Goal: Book appointment/travel/reservation

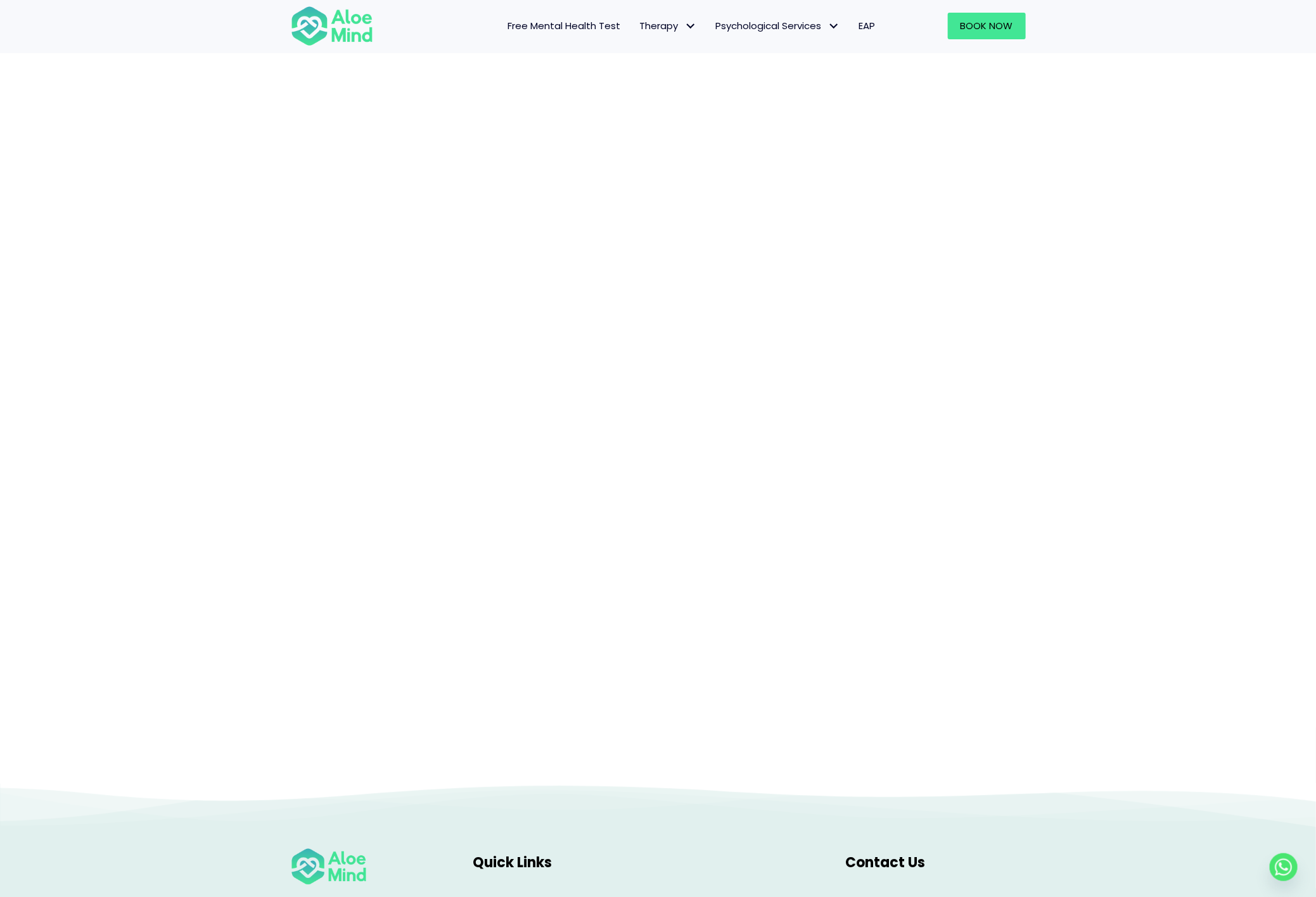
scroll to position [208, 0]
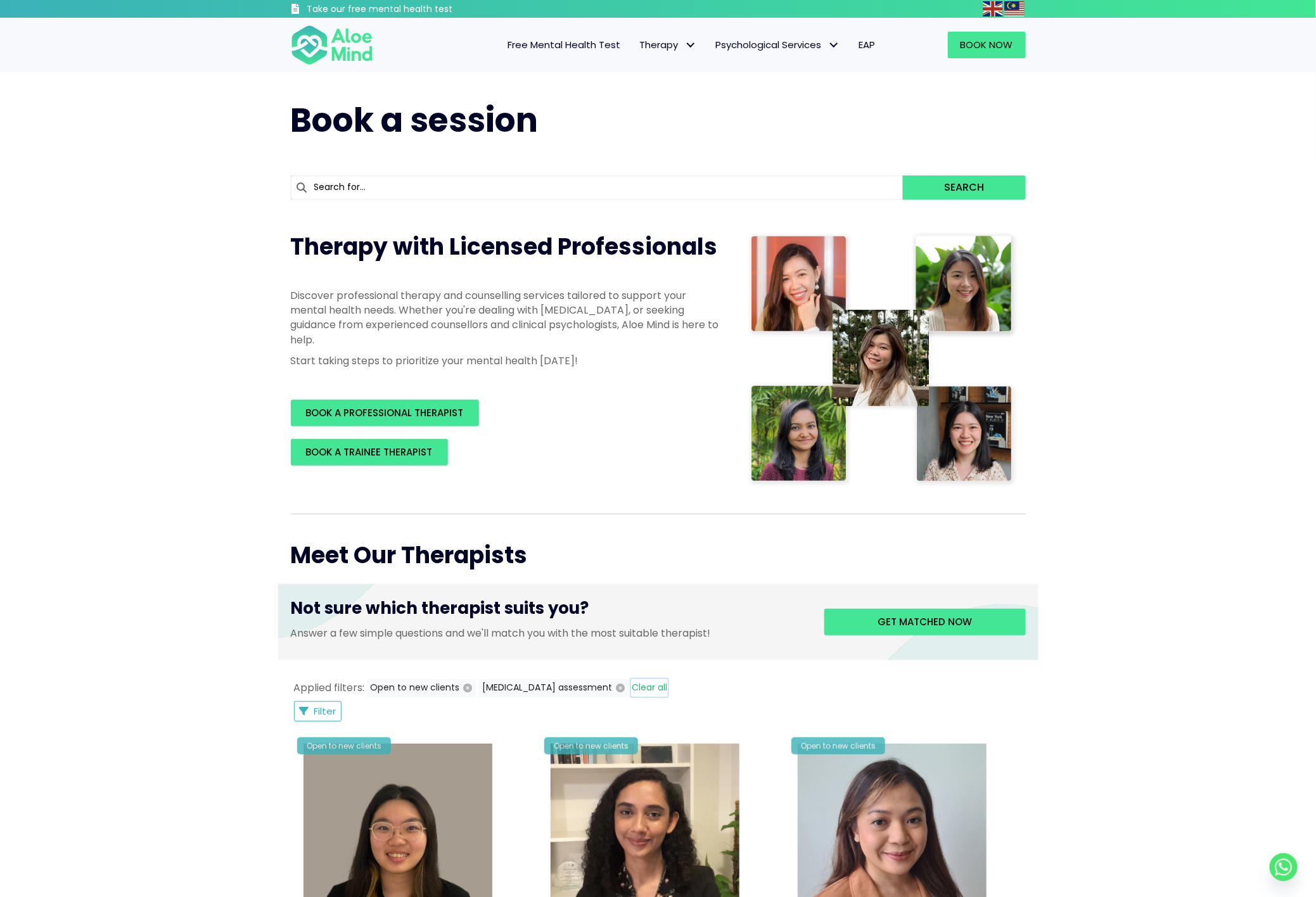
click at [631, 684] on button "Clear all" at bounding box center [649, 687] width 37 height 18
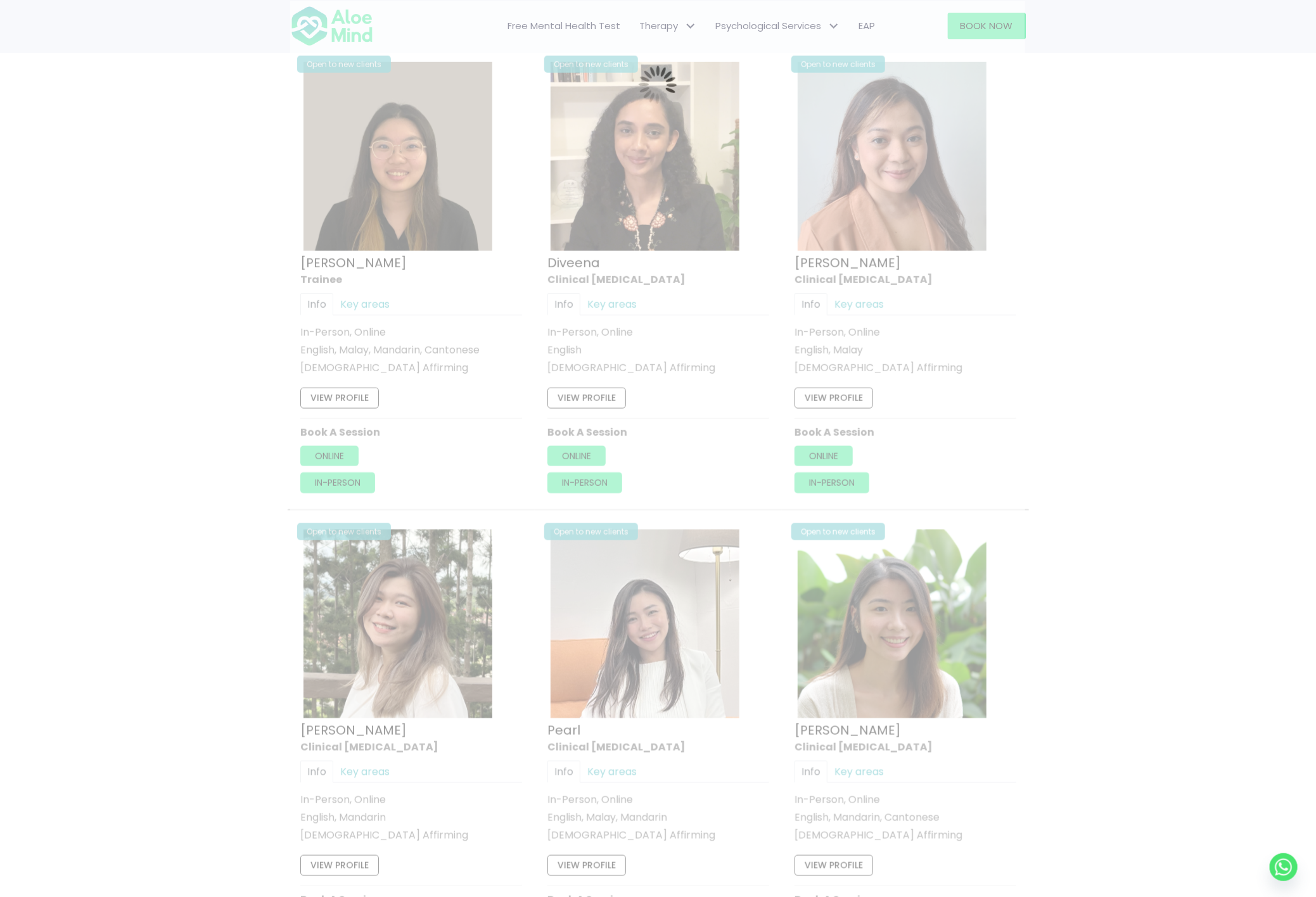
scroll to position [679, 0]
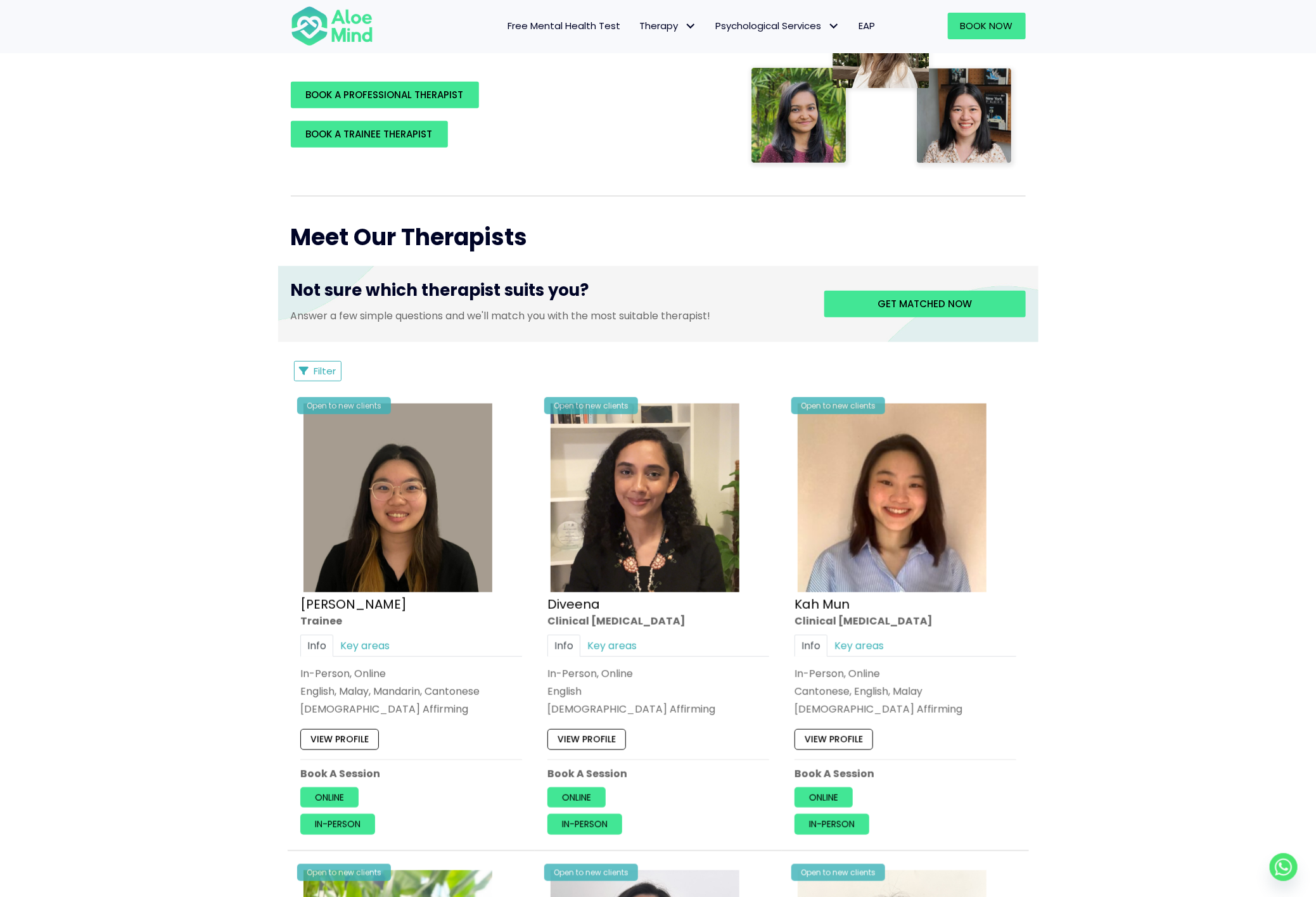
scroll to position [316, 0]
click at [316, 363] on button "Filter" at bounding box center [318, 371] width 48 height 20
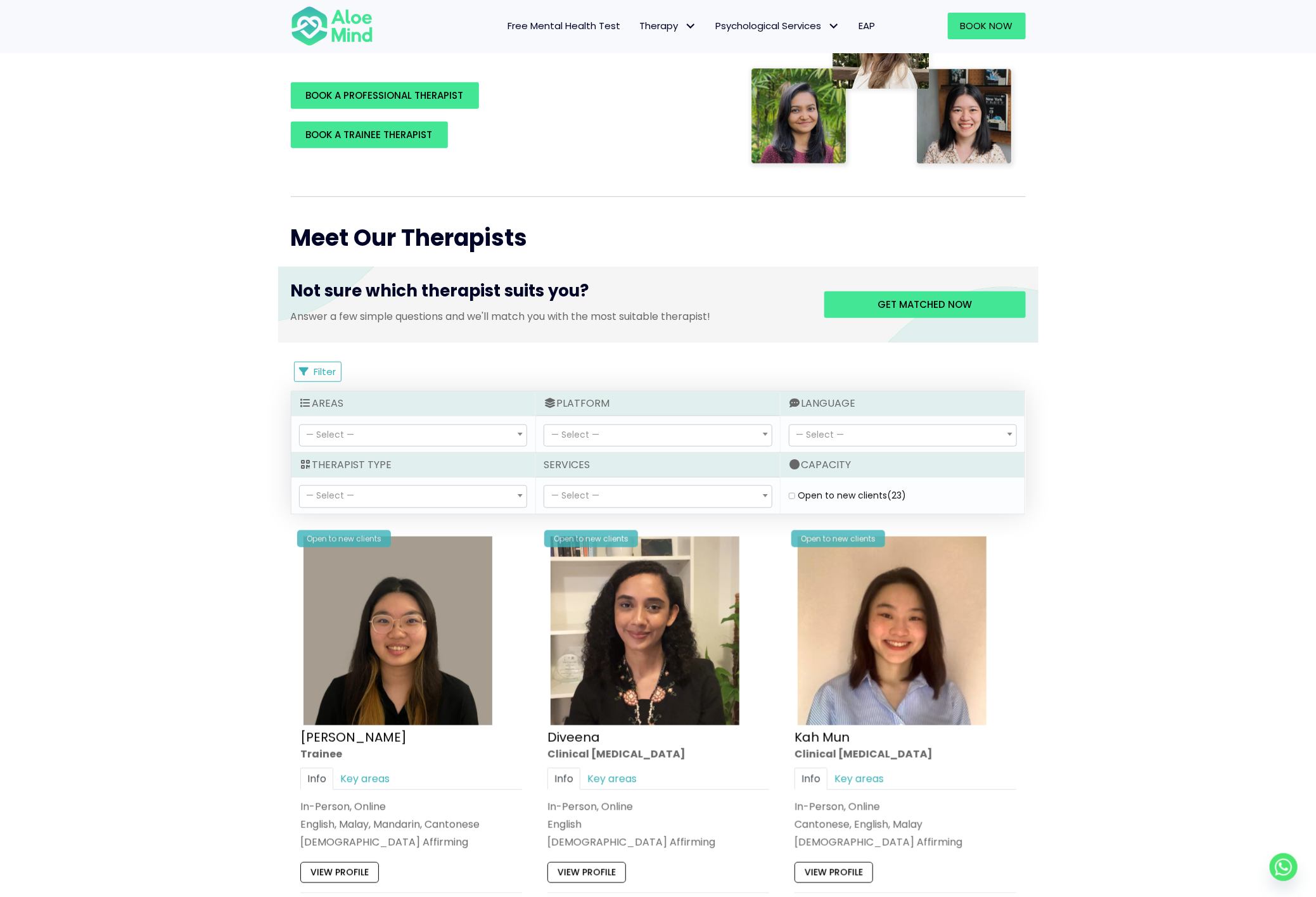
click at [449, 431] on span "— Select —" at bounding box center [412, 436] width 227 height 22
click at [593, 442] on span "— Select —" at bounding box center [658, 436] width 227 height 22
click at [592, 502] on span "— Select —" at bounding box center [576, 495] width 48 height 13
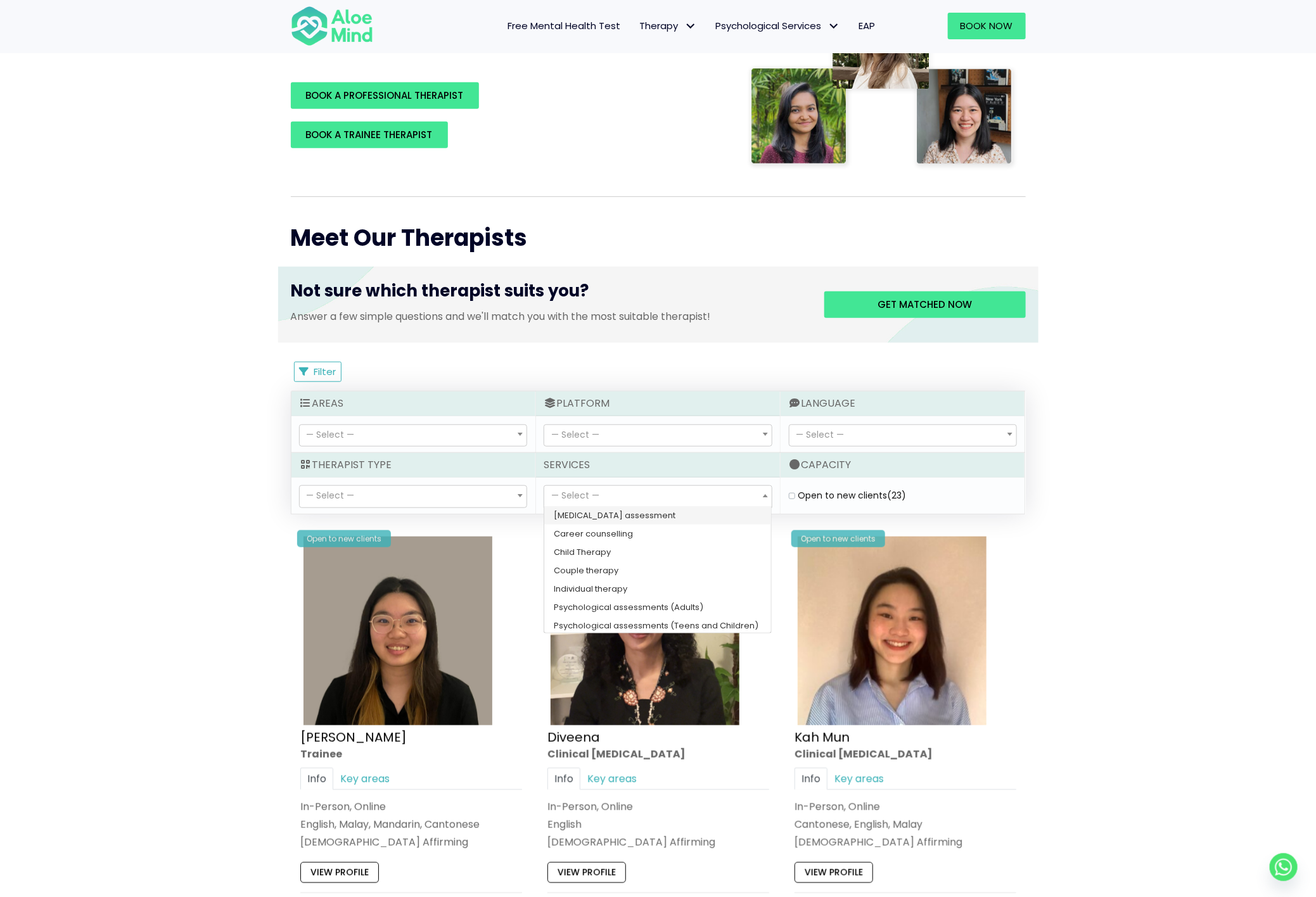
select select "150"
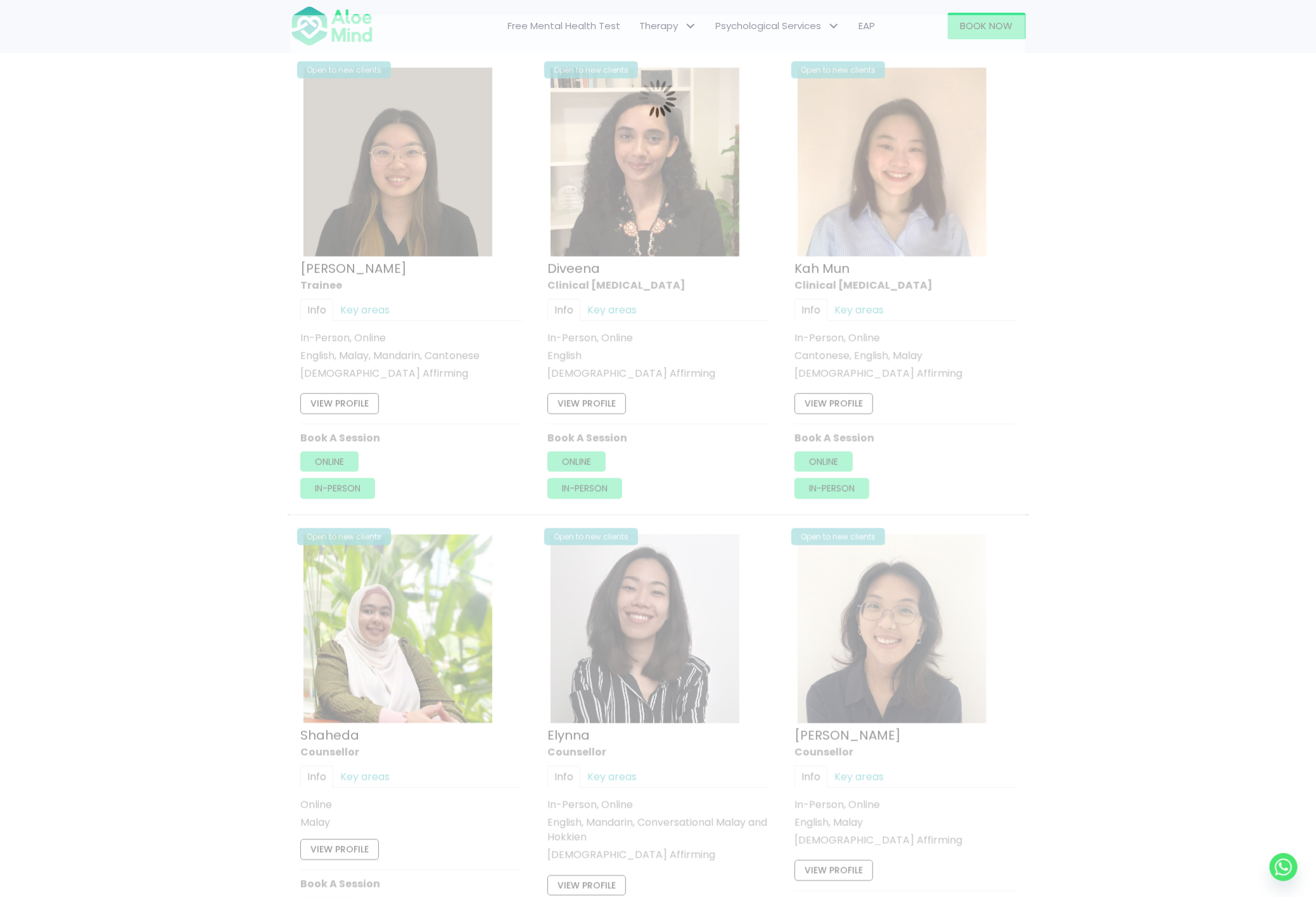
scroll to position [677, 0]
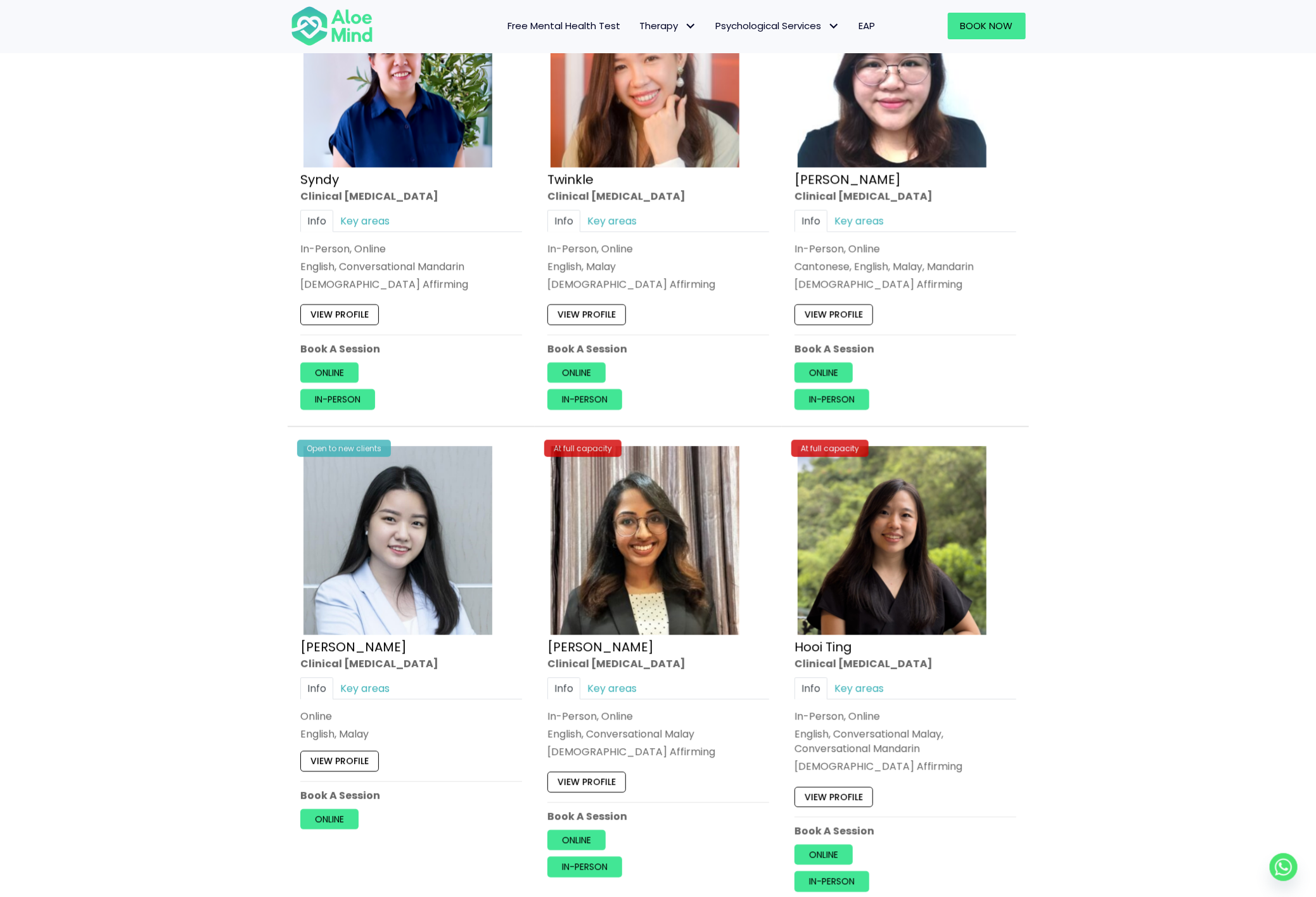
scroll to position [1701, 0]
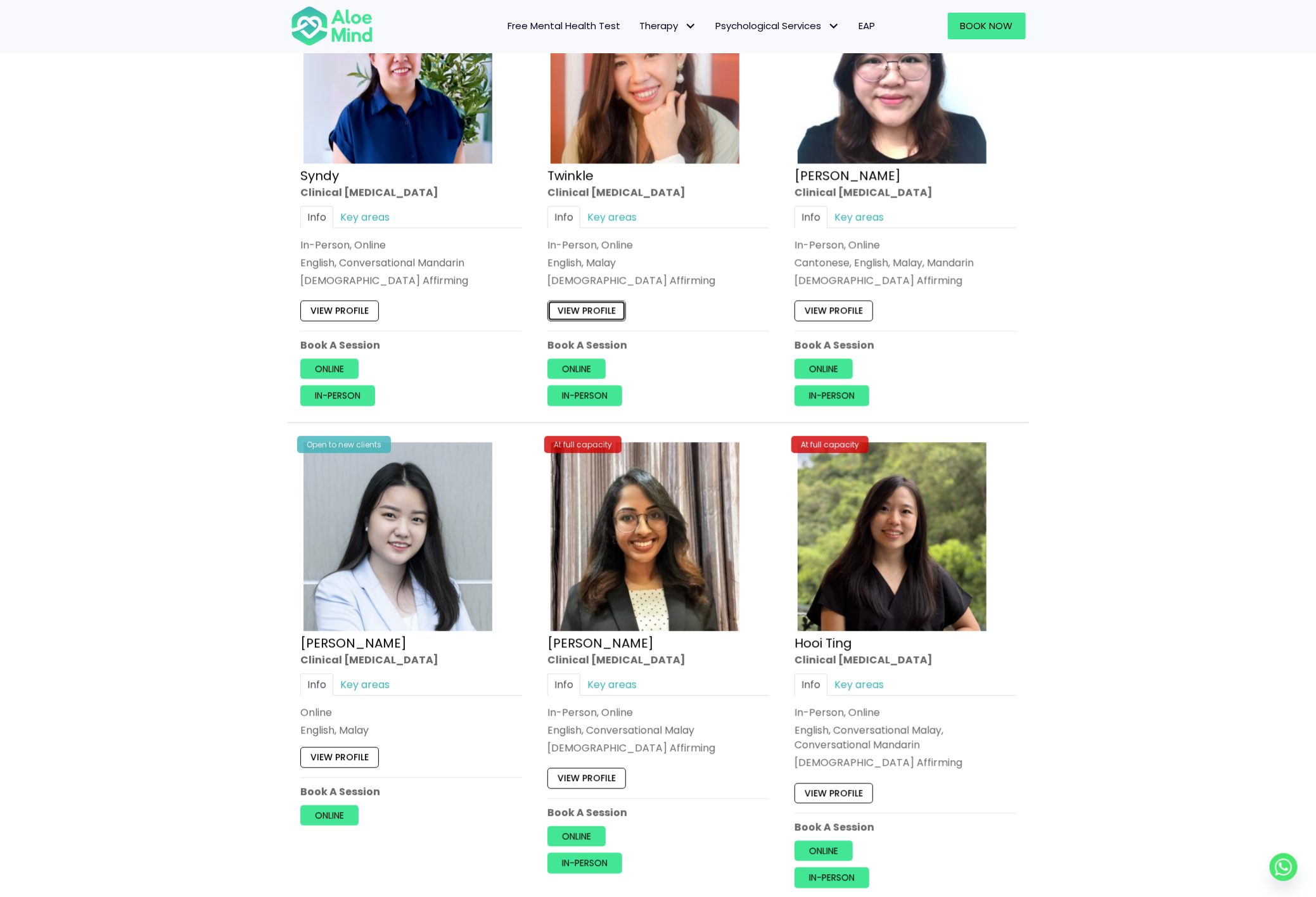
click at [582, 310] on link "View profile" at bounding box center [586, 310] width 79 height 20
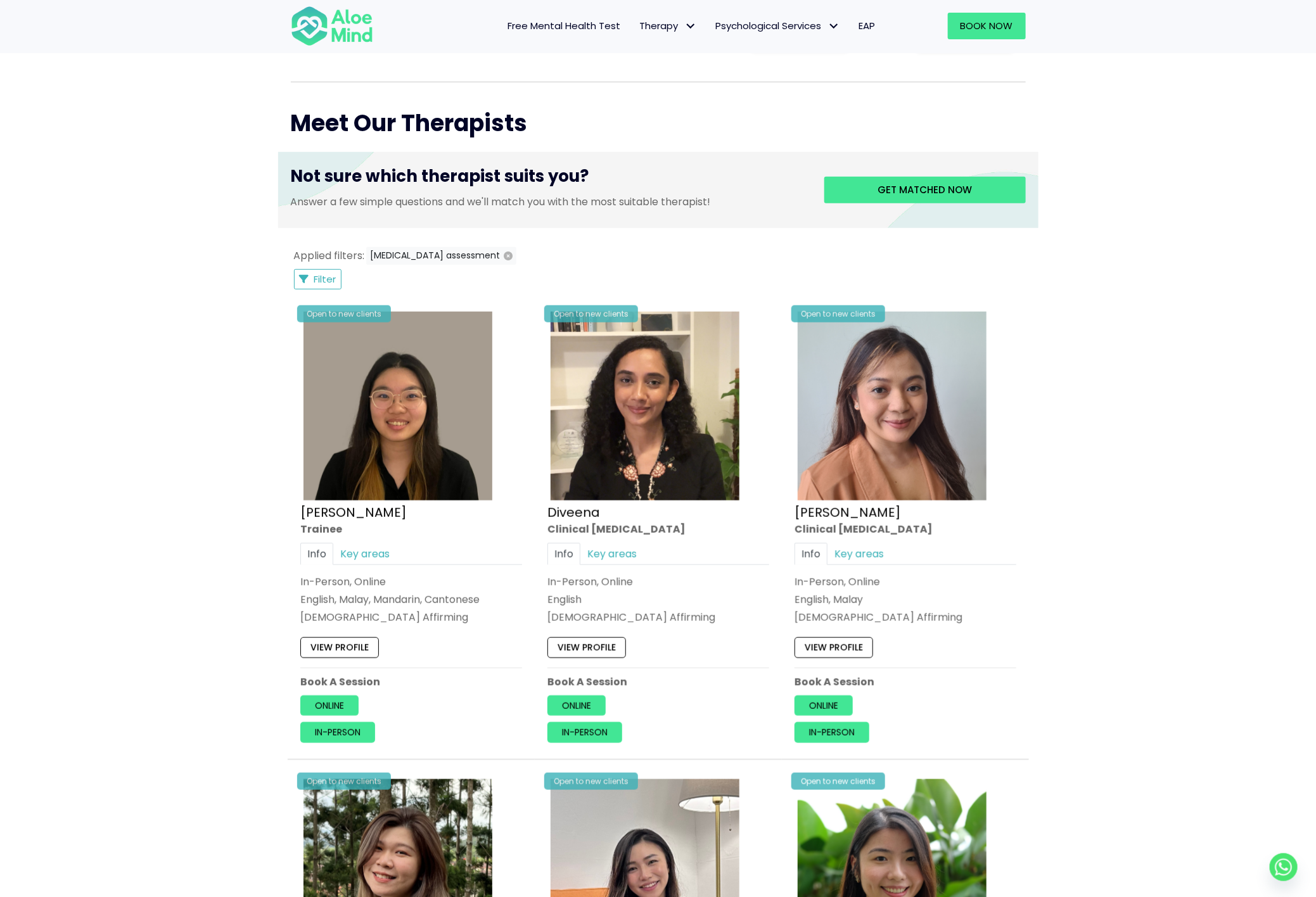
scroll to position [431, 0]
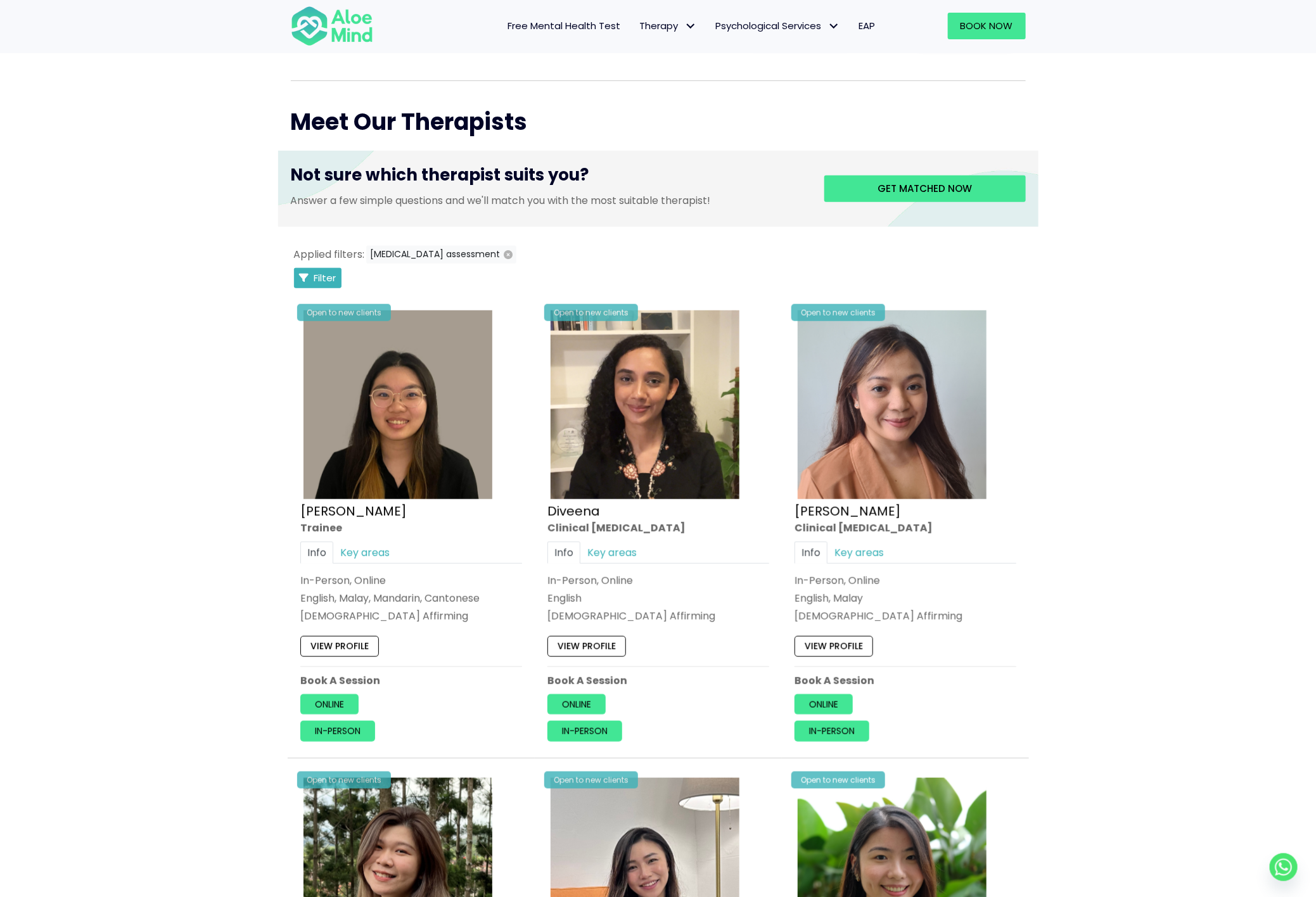
click at [321, 271] on button "Filter" at bounding box center [318, 278] width 48 height 20
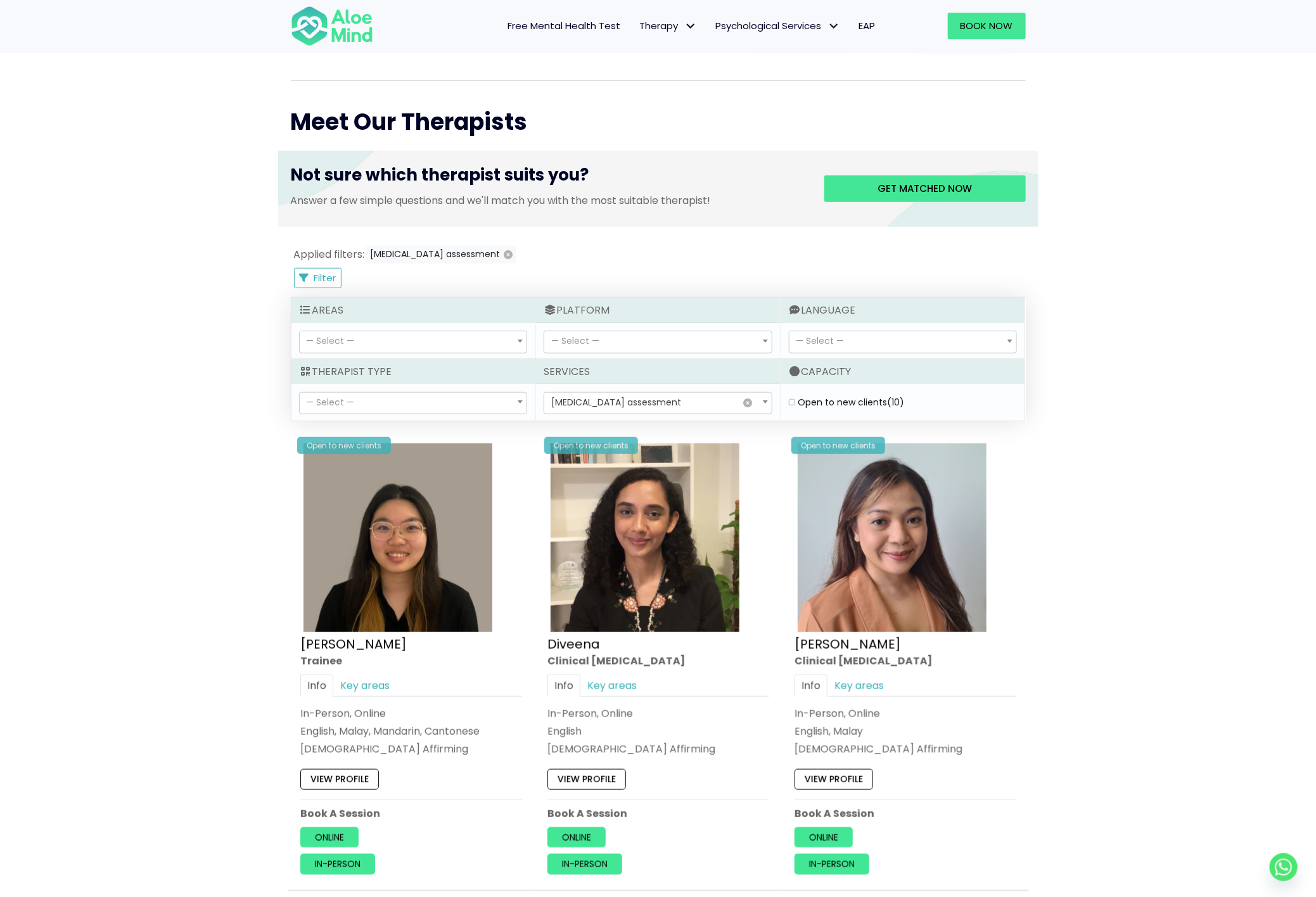
click at [413, 407] on span "— Select —" at bounding box center [412, 403] width 227 height 22
select select "15"
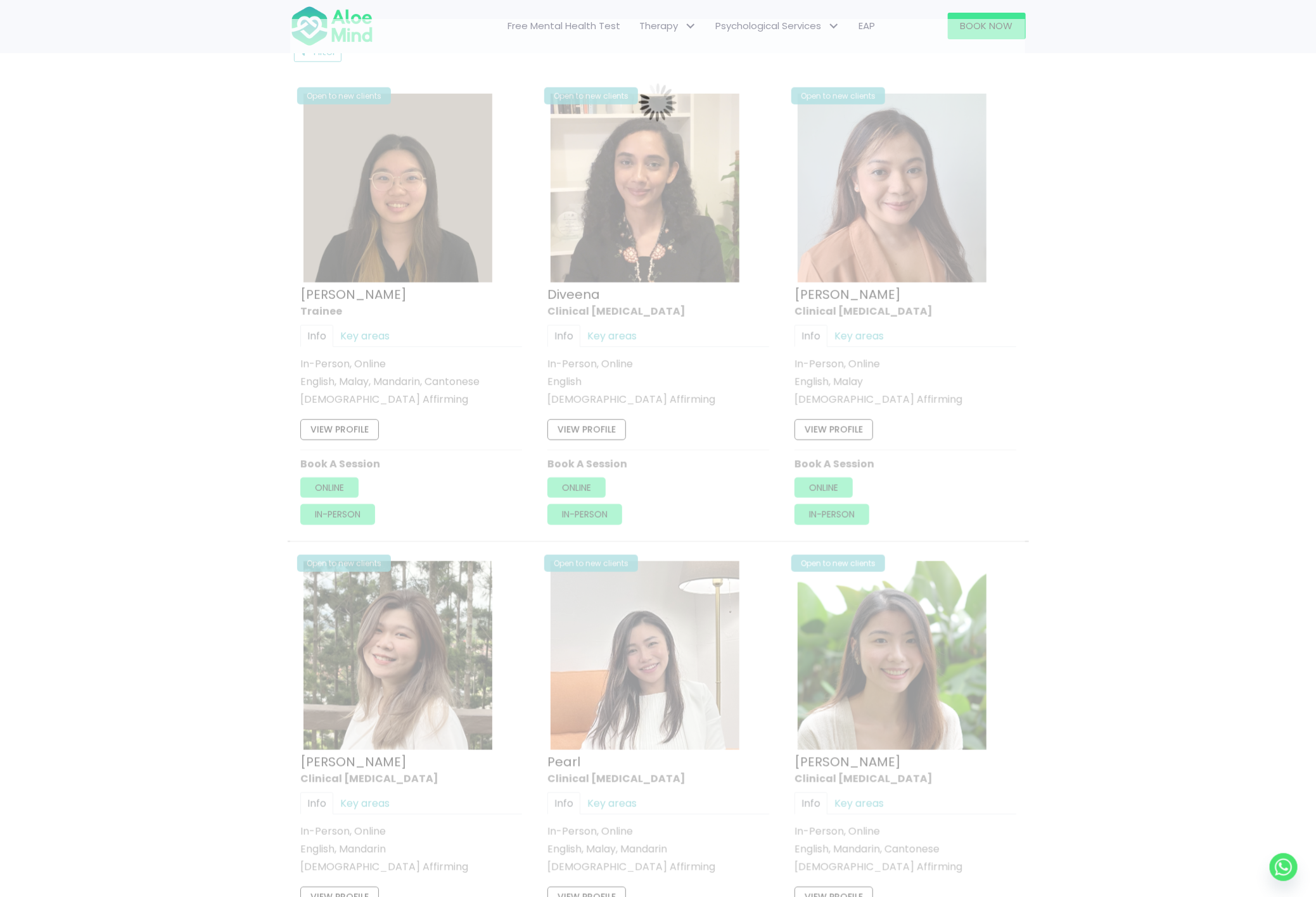
scroll to position [677, 0]
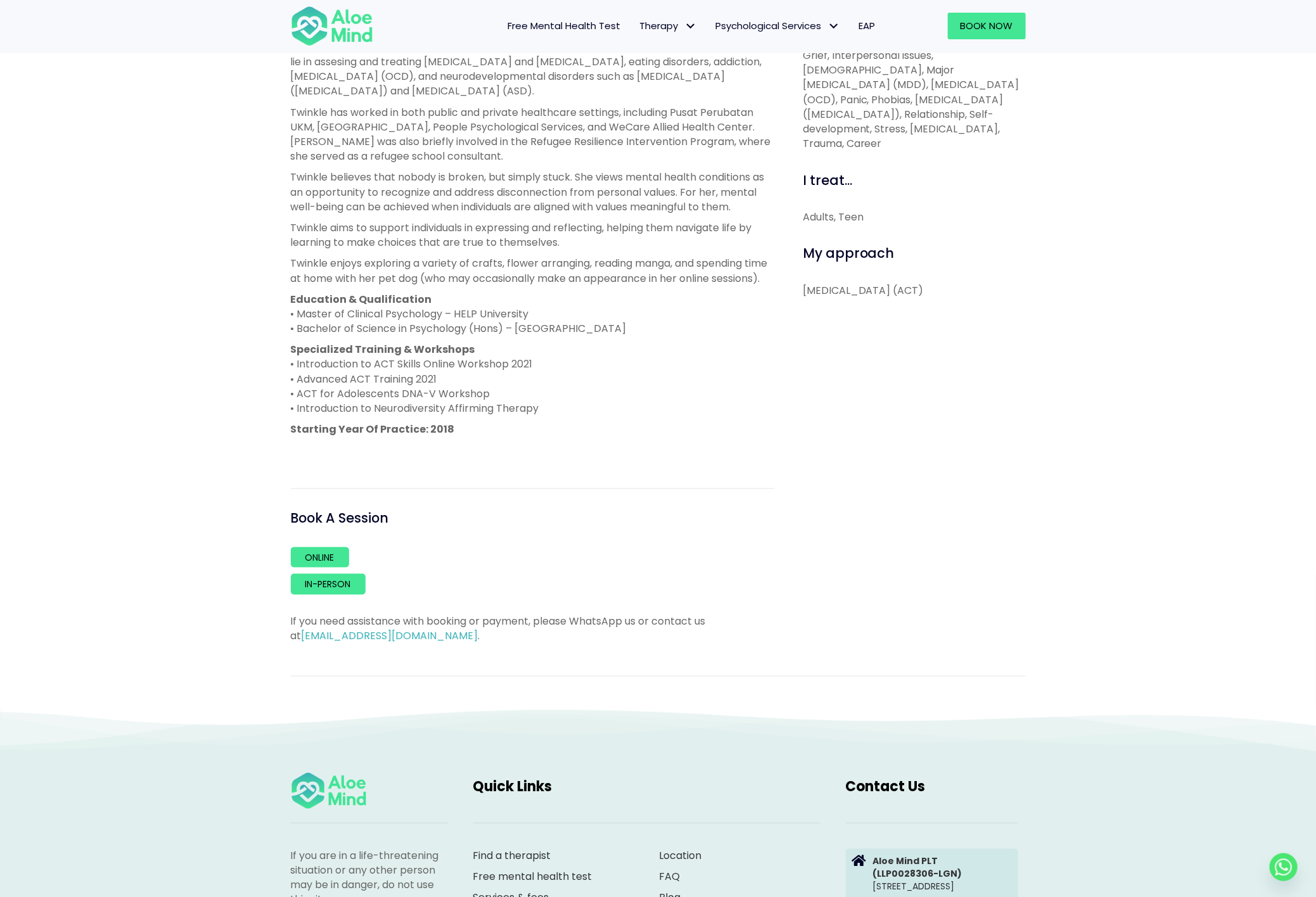
drag, startPoint x: 844, startPoint y: 308, endPoint x: 798, endPoint y: 291, distance: 49.0
click at [798, 291] on div "I can help with... Abuse, Academic, Addiction, Anger, Anxiety, Attention Defici…" at bounding box center [909, 297] width 251 height 693
copy p "Acceptance and Commitment Therapy (ACT)"
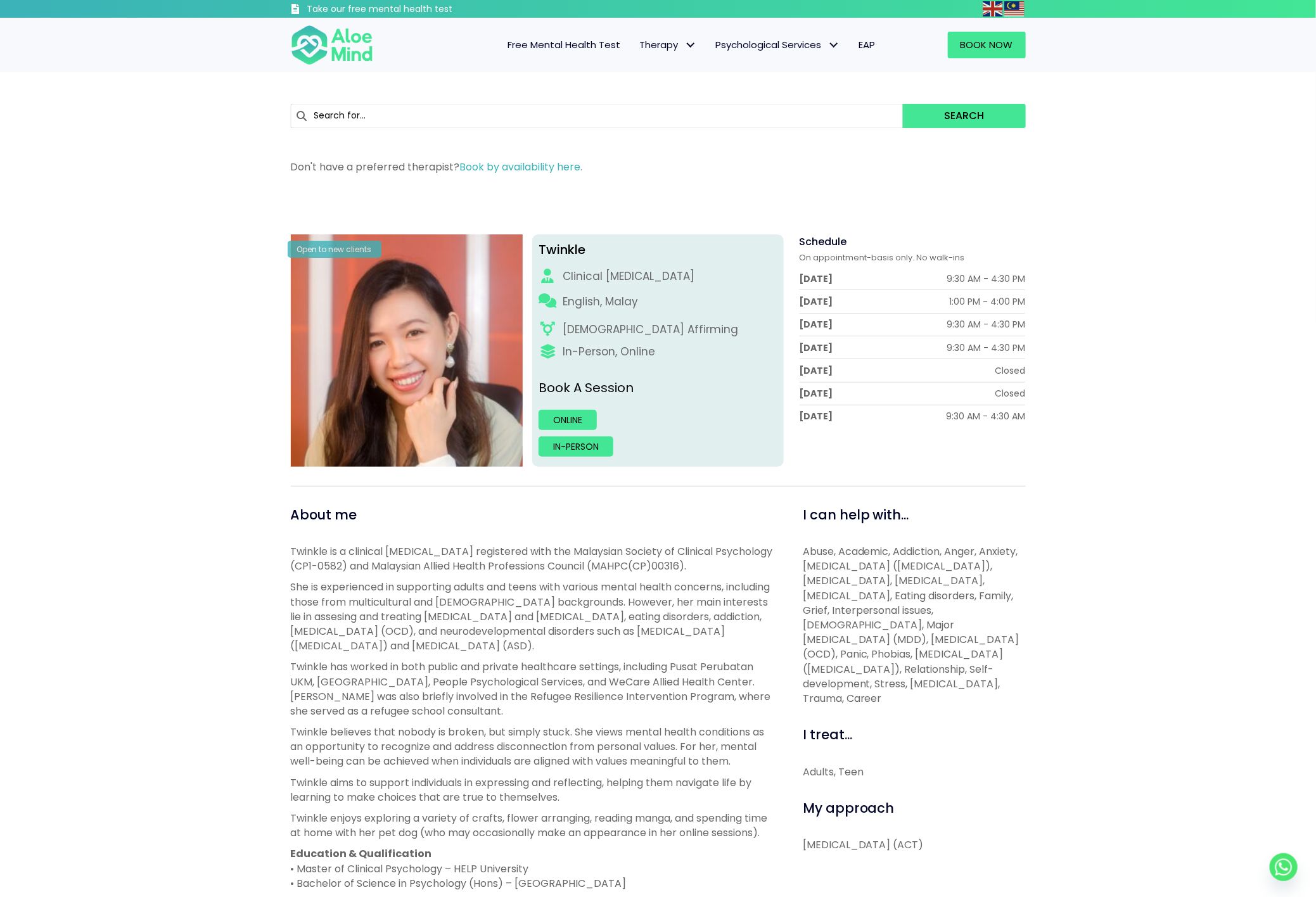
scroll to position [4, 0]
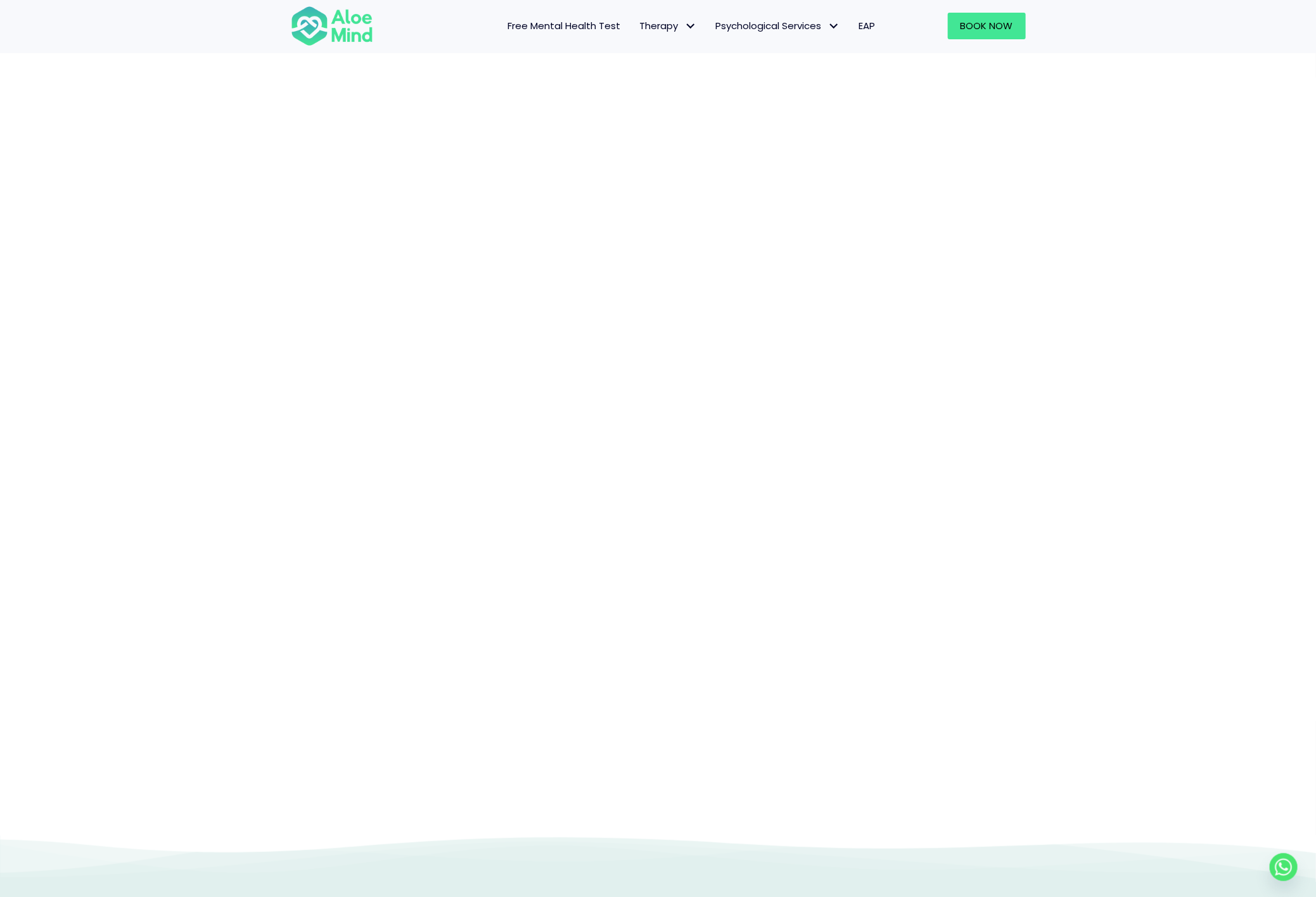
scroll to position [82, 0]
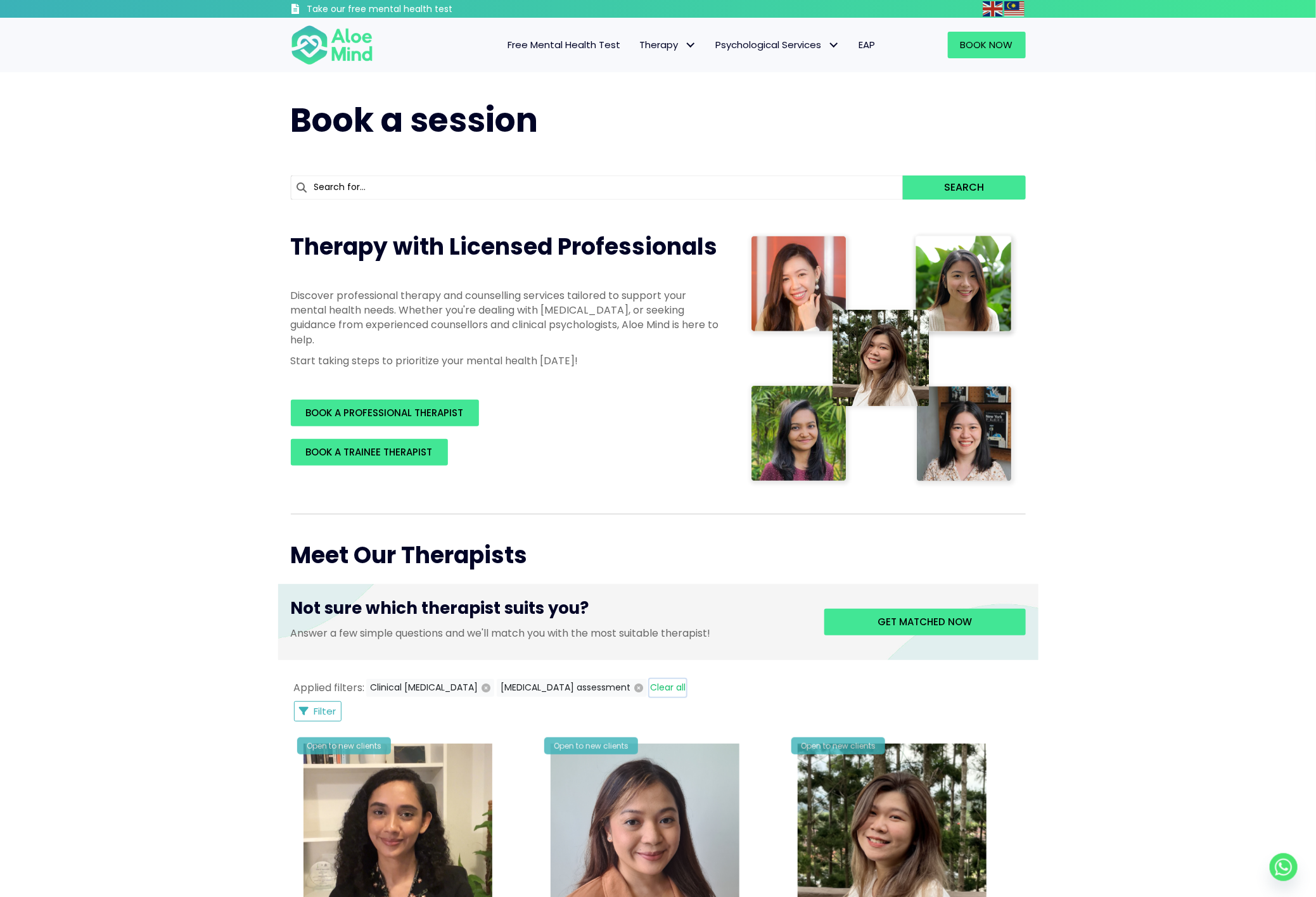
click at [650, 687] on button "Clear all" at bounding box center [668, 687] width 37 height 18
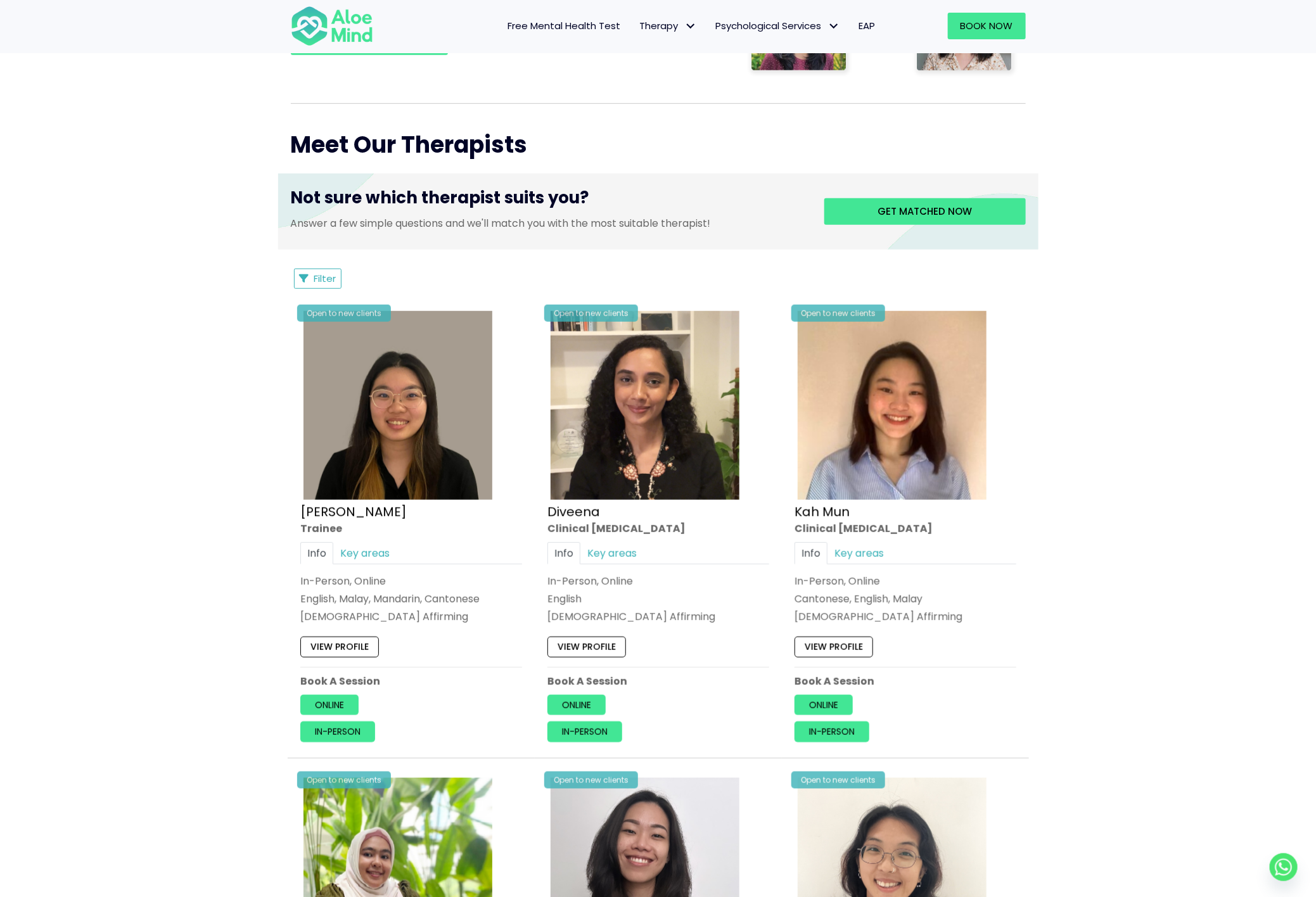
scroll to position [402, 0]
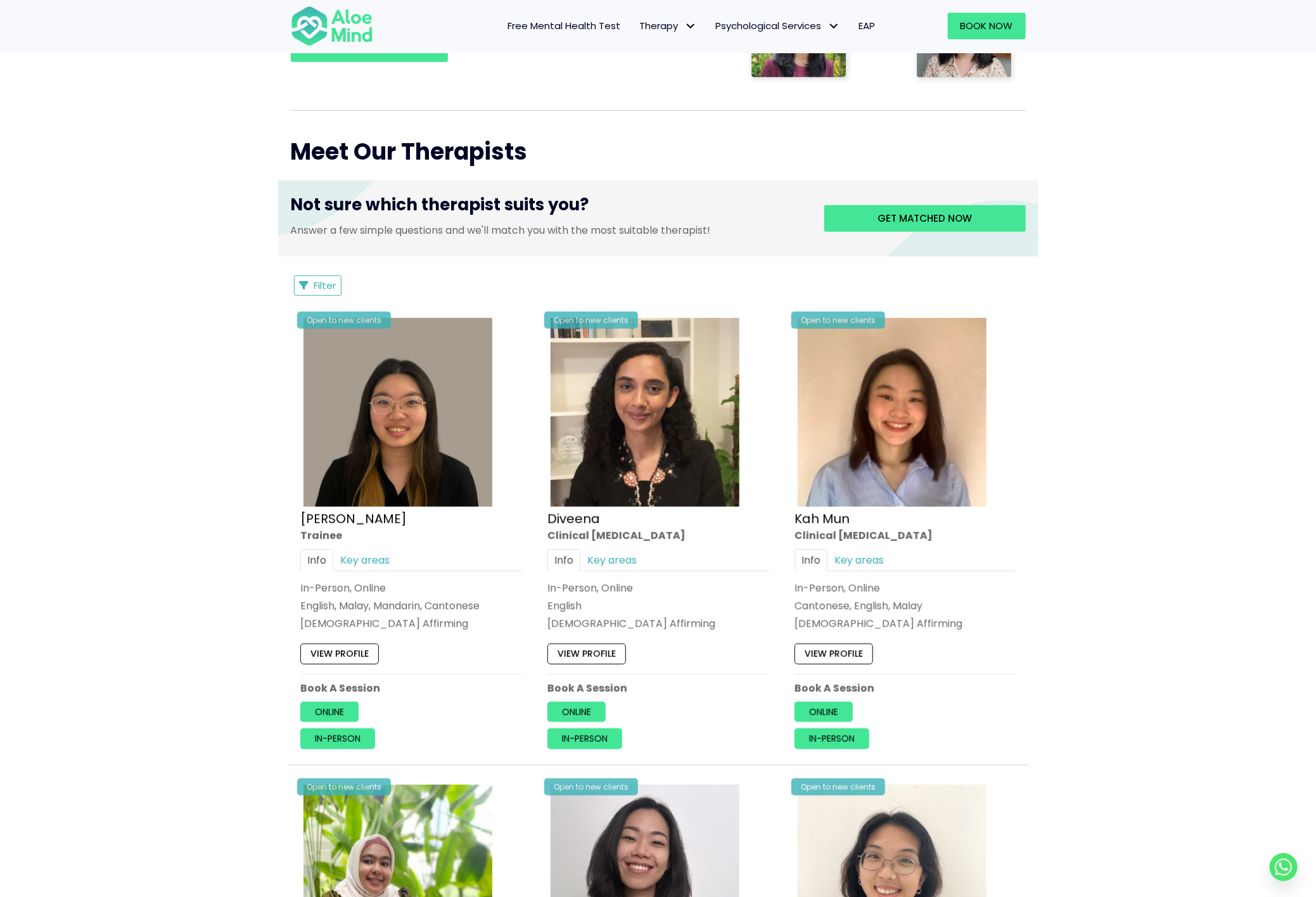
click at [319, 280] on span "Filter" at bounding box center [325, 285] width 22 height 13
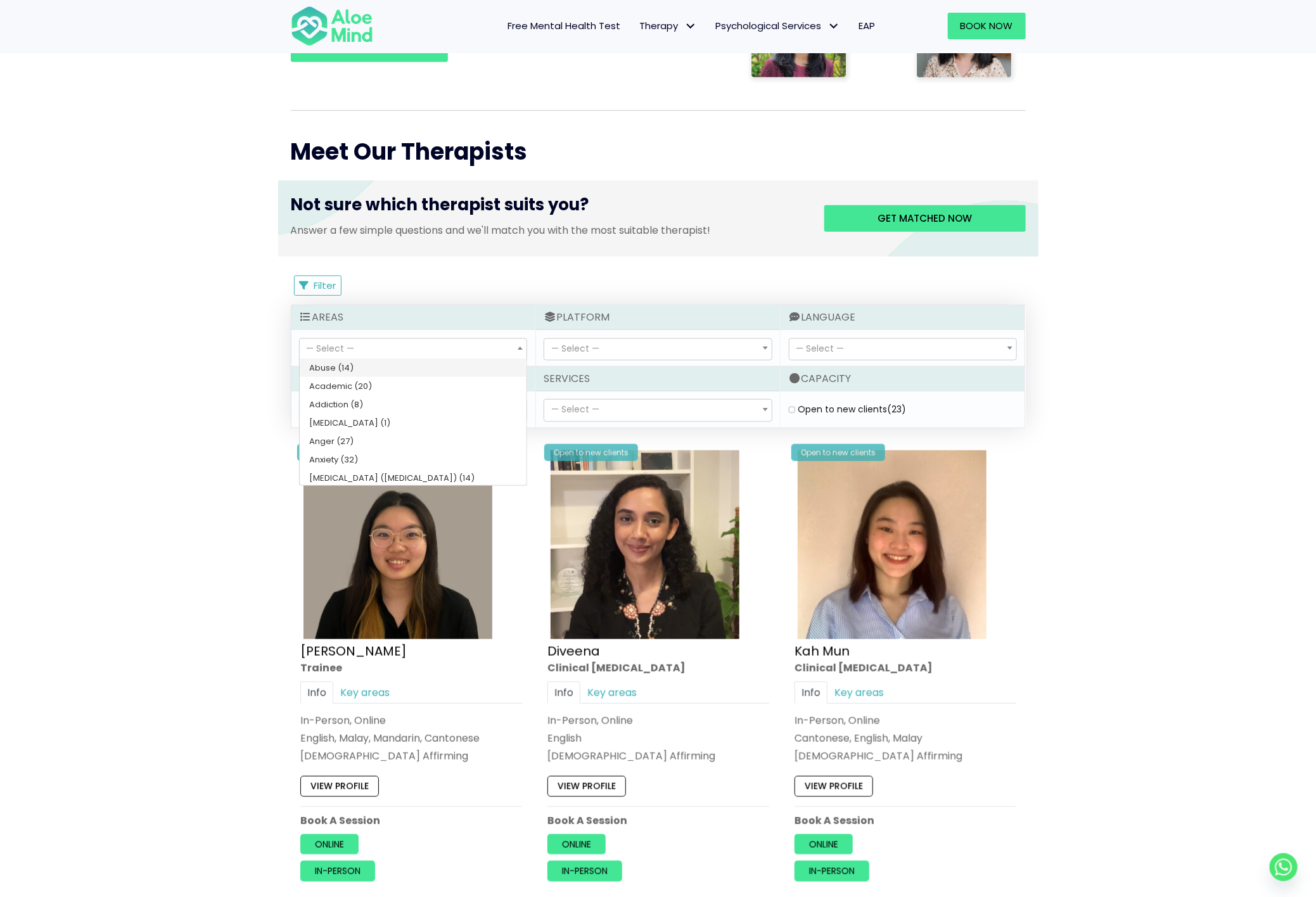
click at [341, 346] on span "— Select —" at bounding box center [331, 348] width 48 height 13
select select "62"
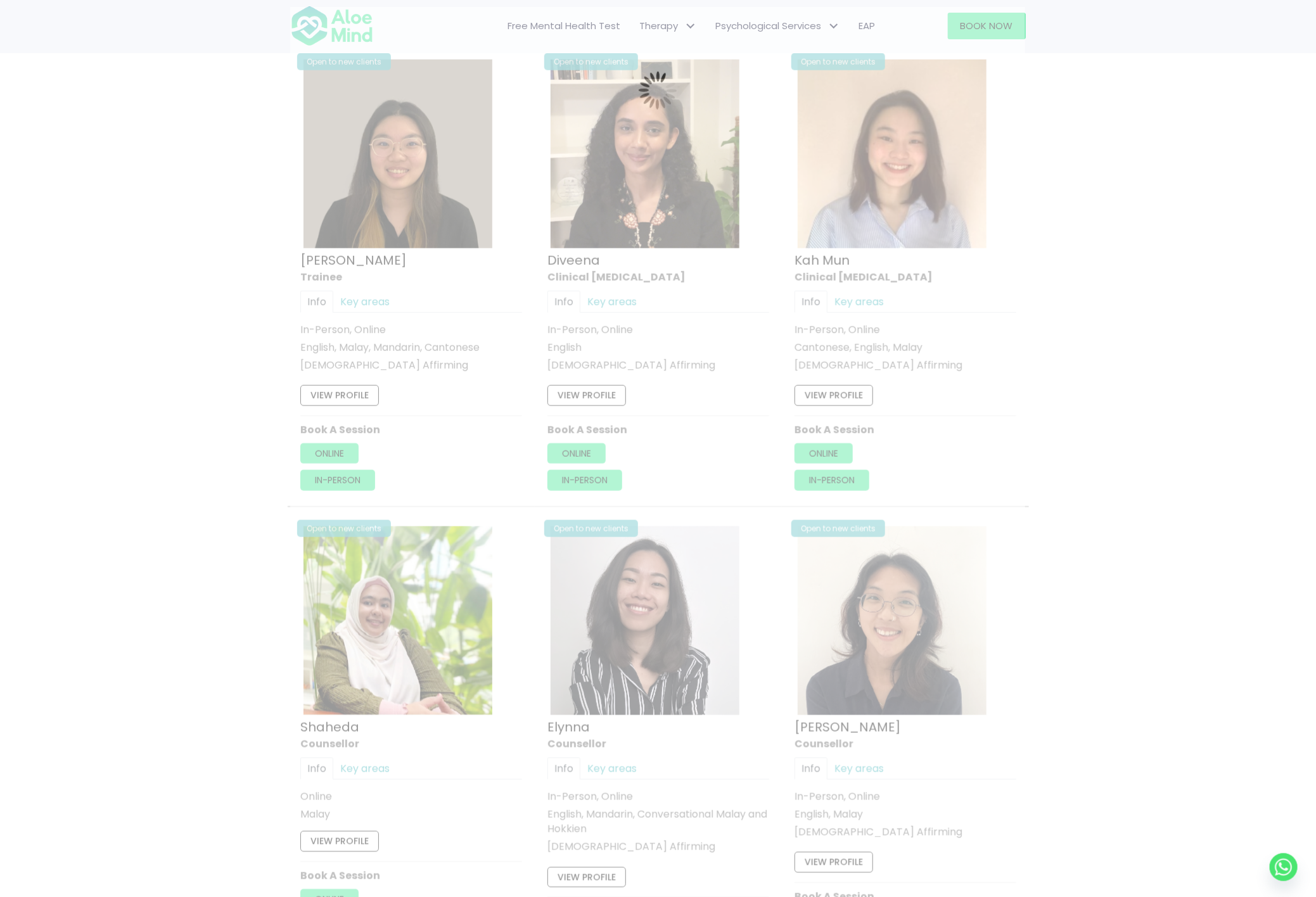
scroll to position [677, 0]
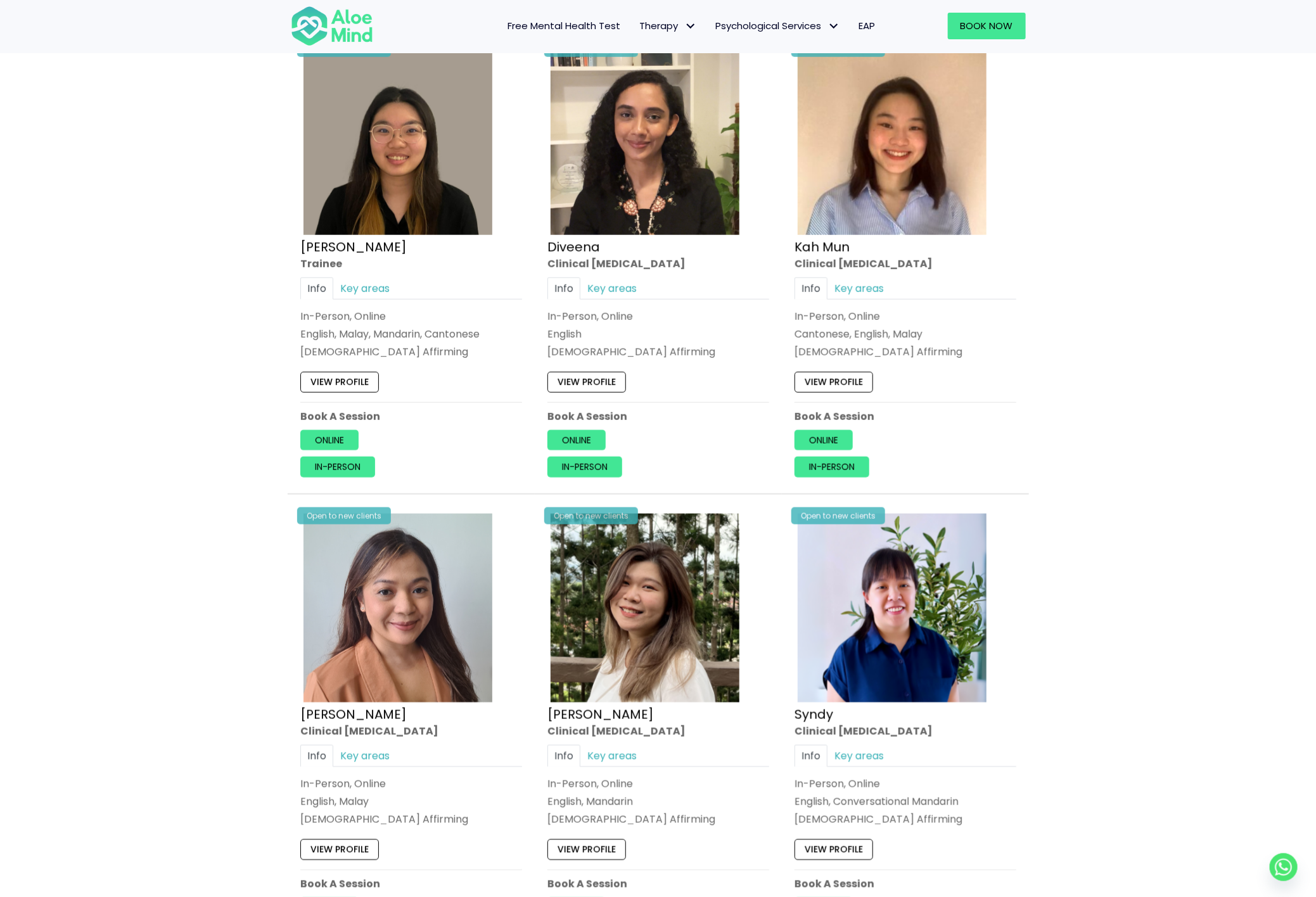
scroll to position [696, 0]
click at [567, 435] on link "Online" at bounding box center [576, 439] width 59 height 20
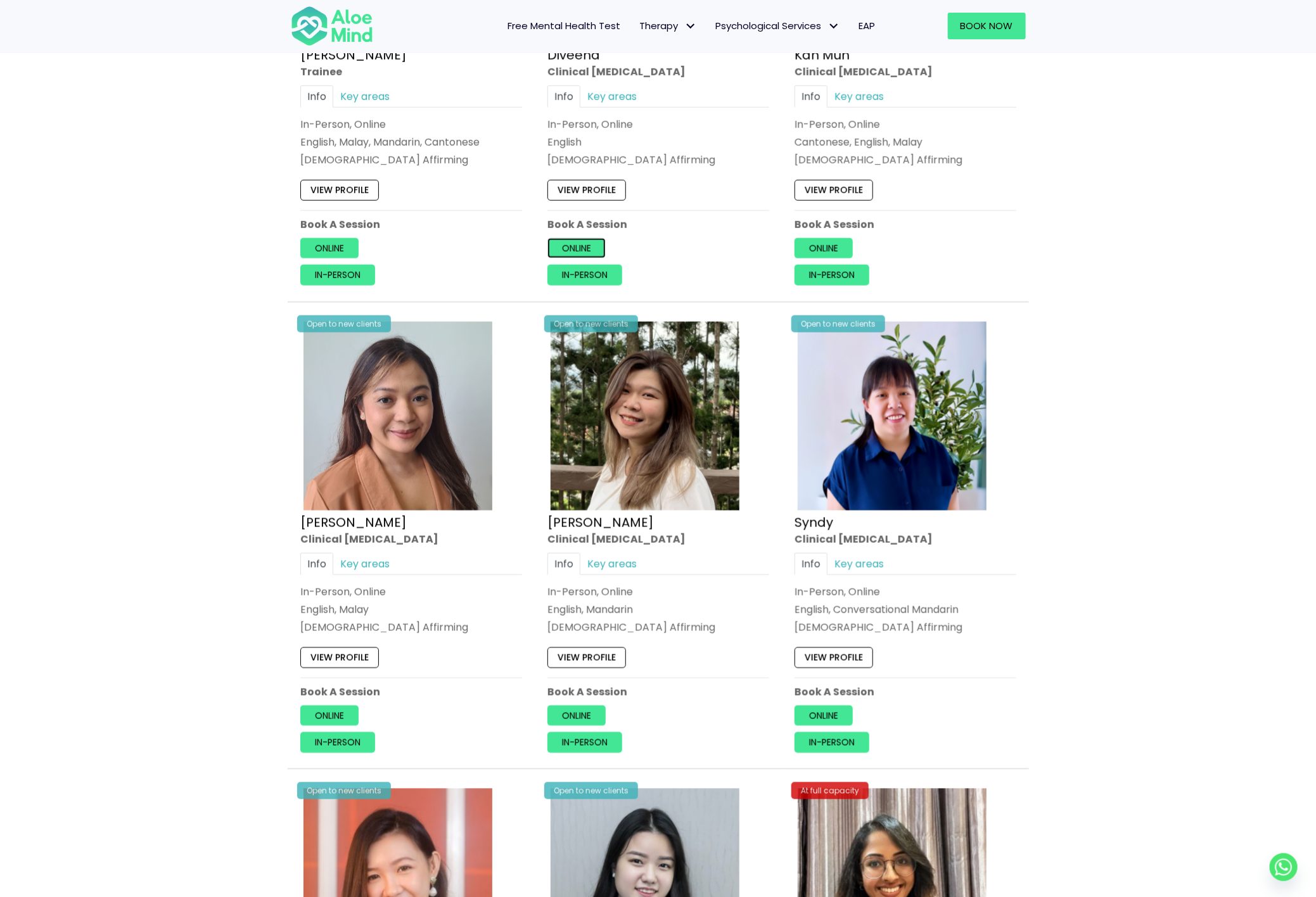
scroll to position [888, 0]
click at [626, 409] on img at bounding box center [645, 415] width 189 height 189
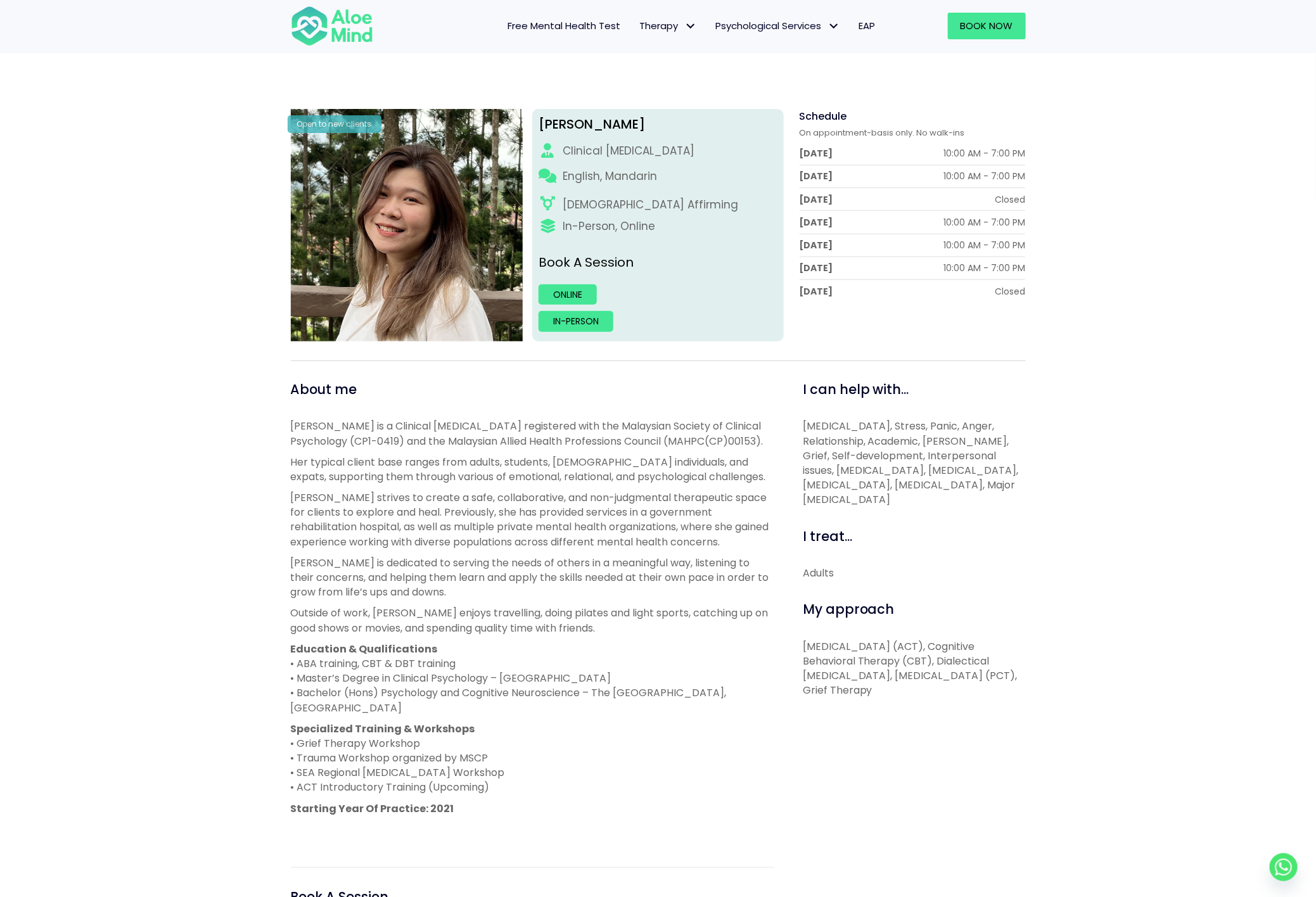
scroll to position [124, 0]
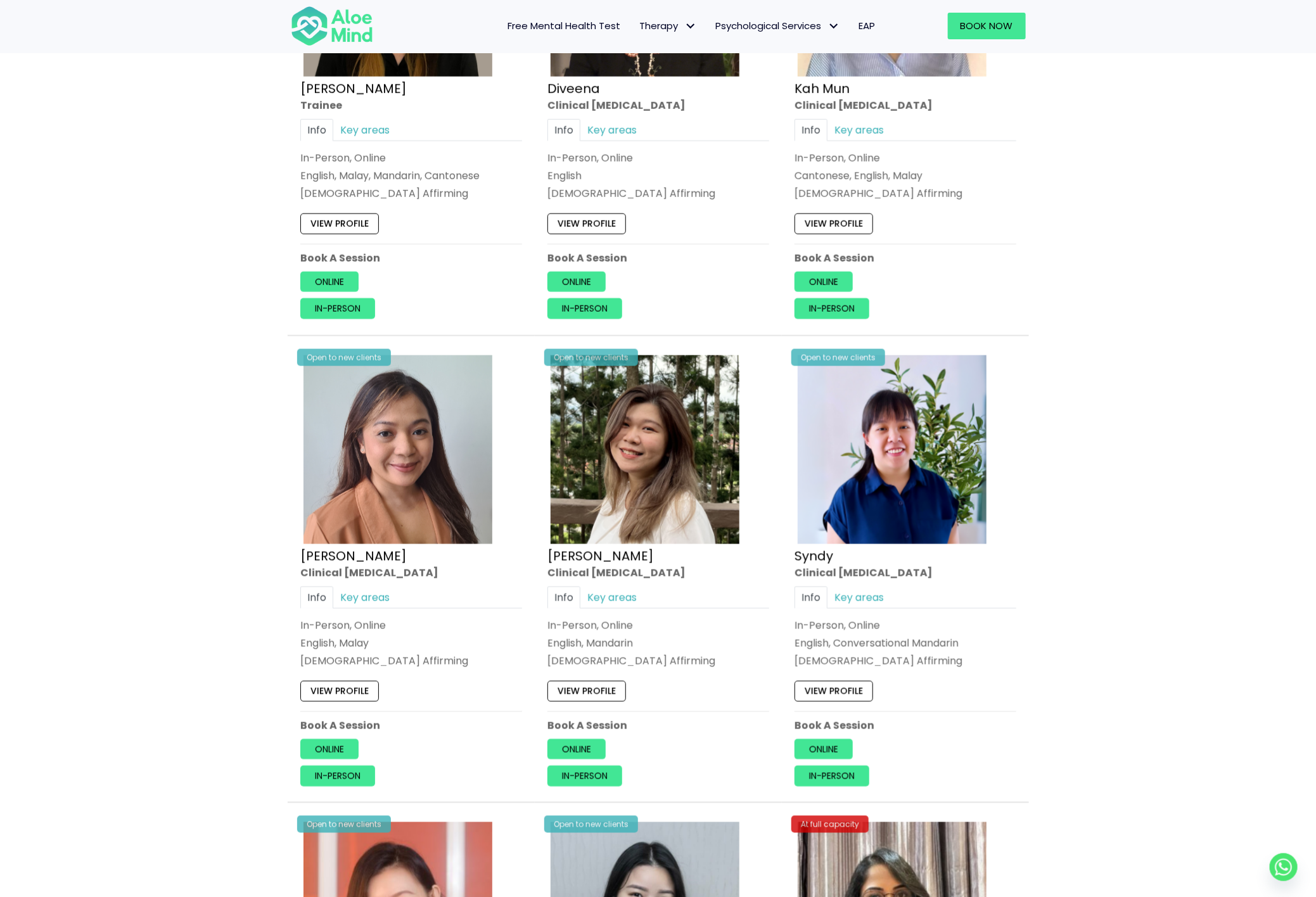
scroll to position [855, 0]
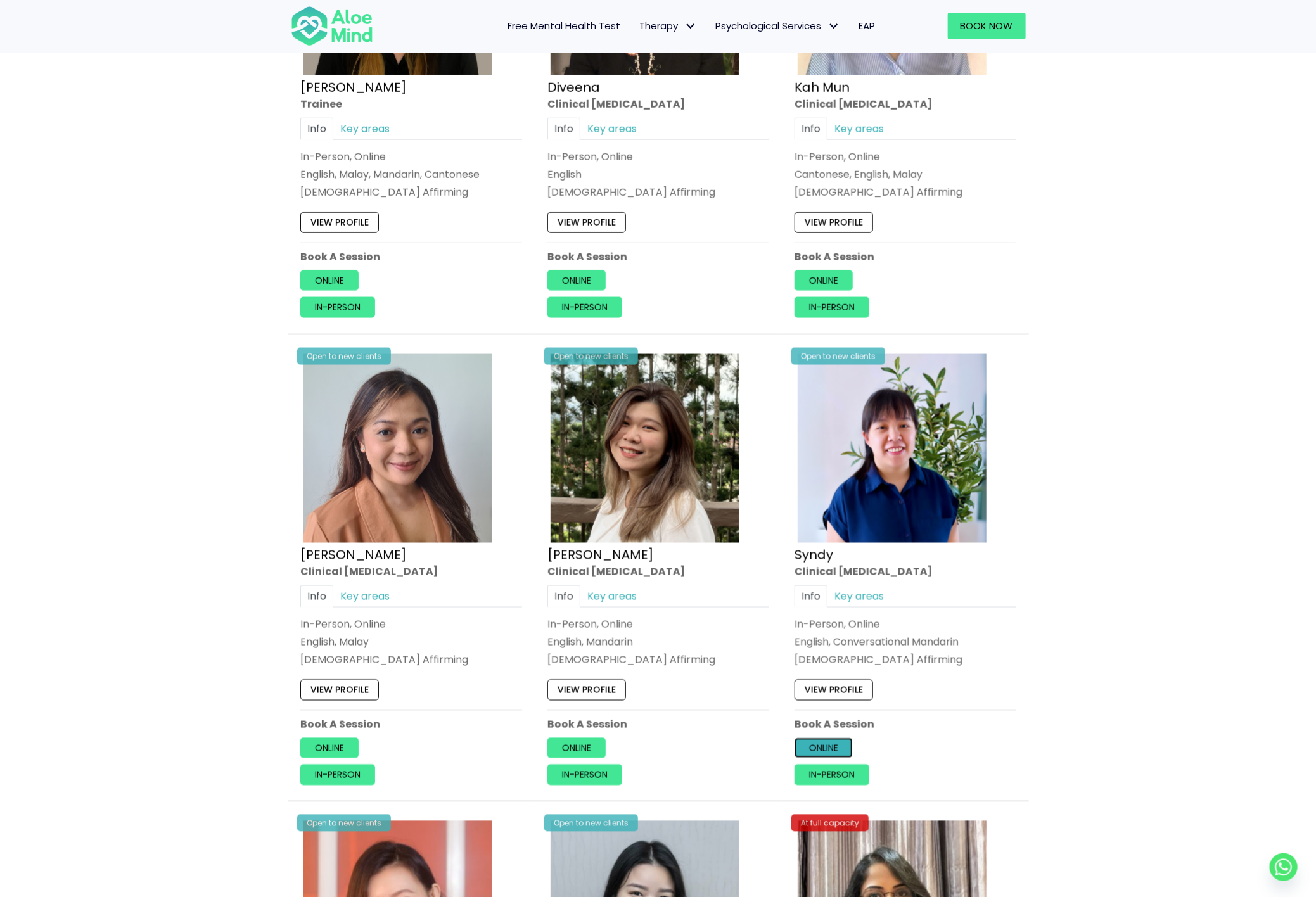
click at [824, 749] on link "Online" at bounding box center [824, 747] width 59 height 20
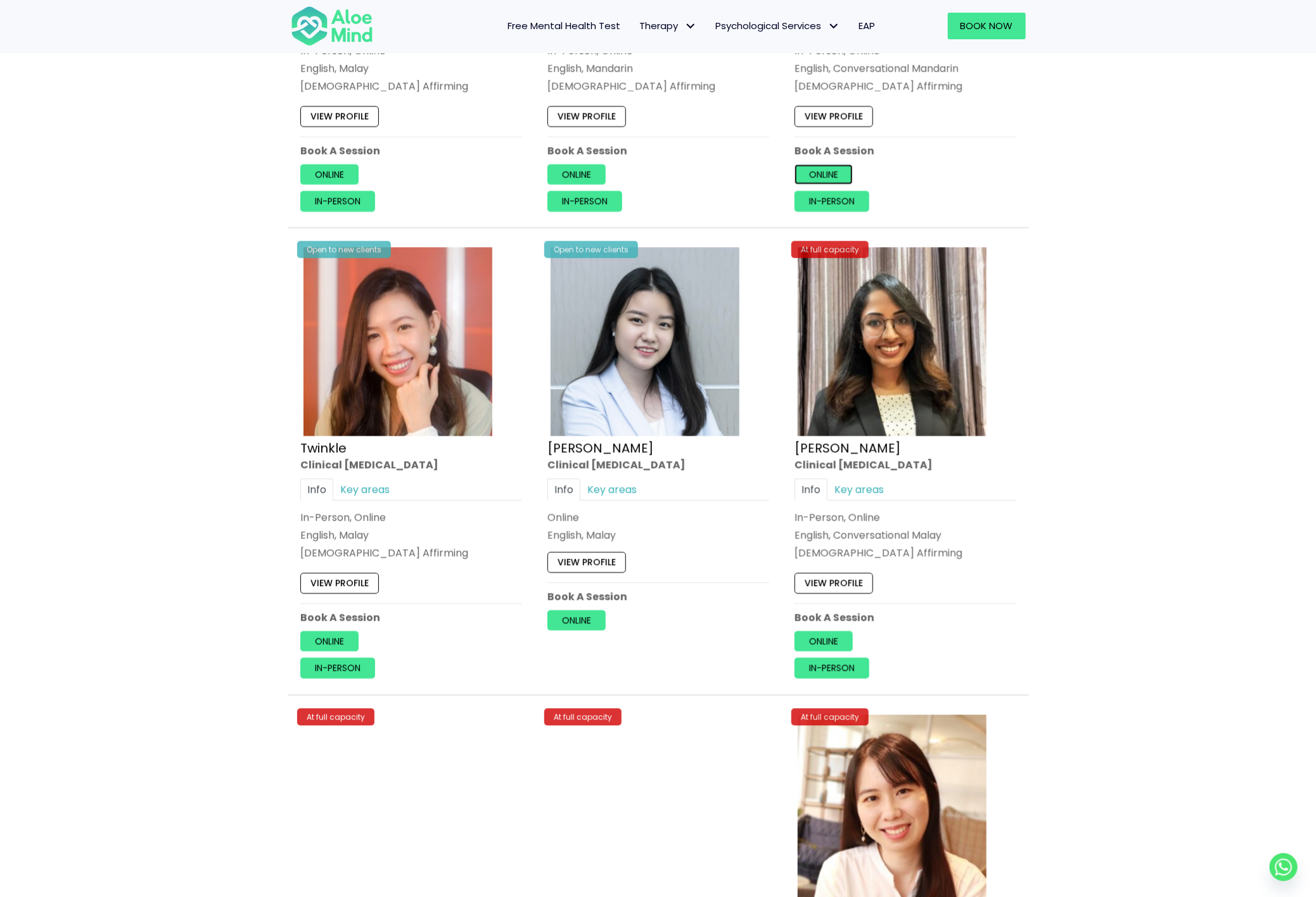
scroll to position [1429, 0]
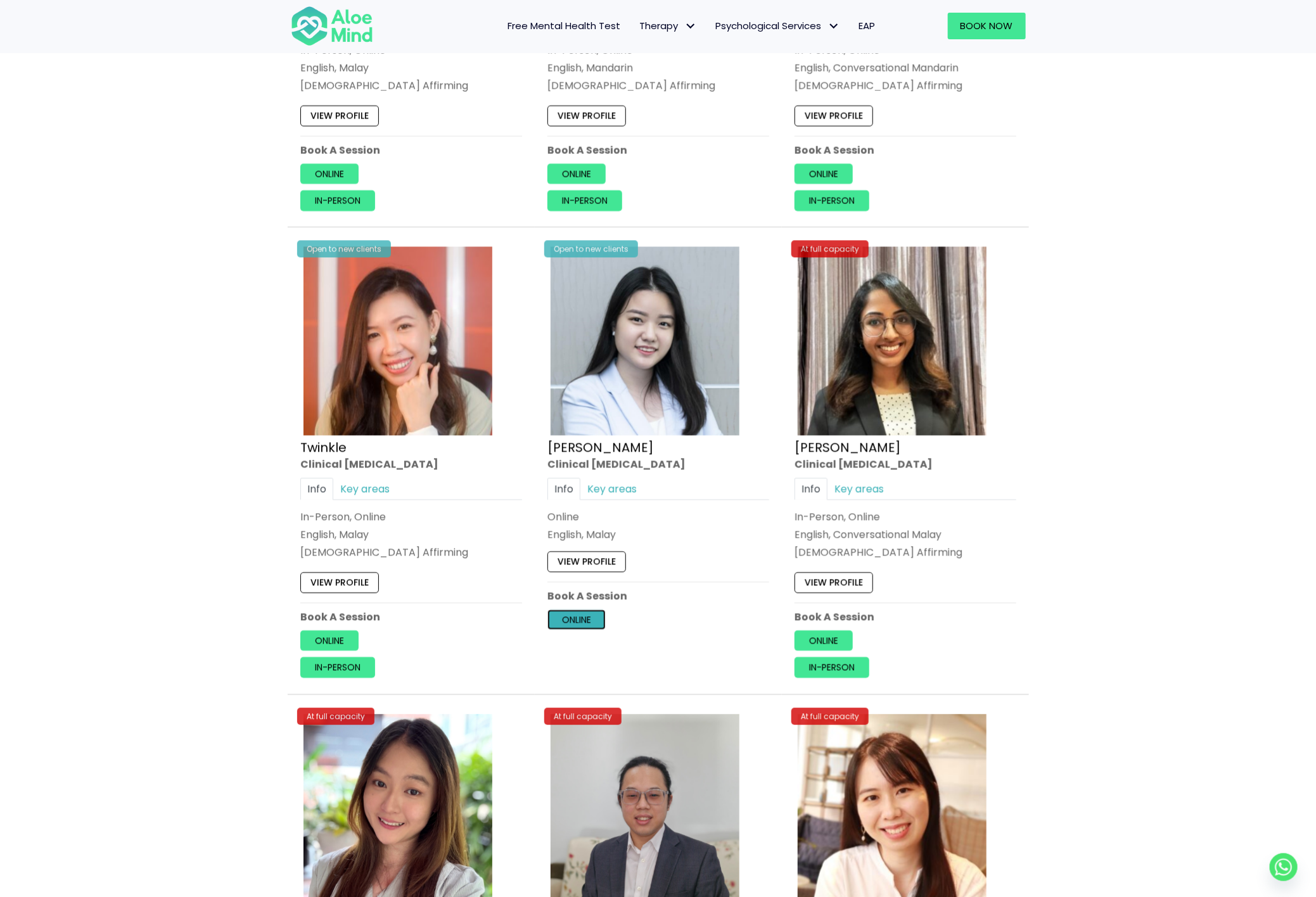
click at [574, 623] on link "Online" at bounding box center [576, 618] width 59 height 20
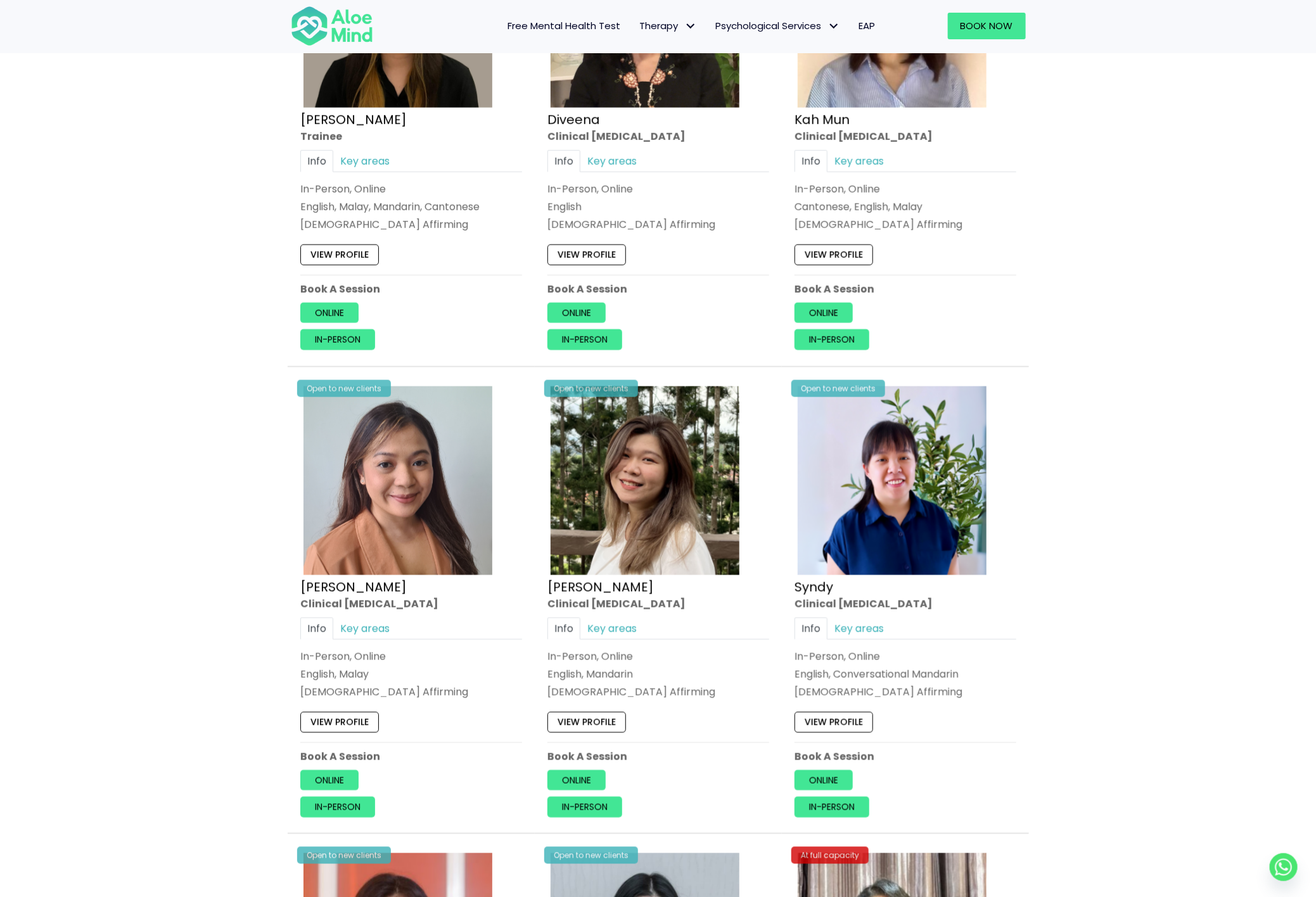
scroll to position [826, 0]
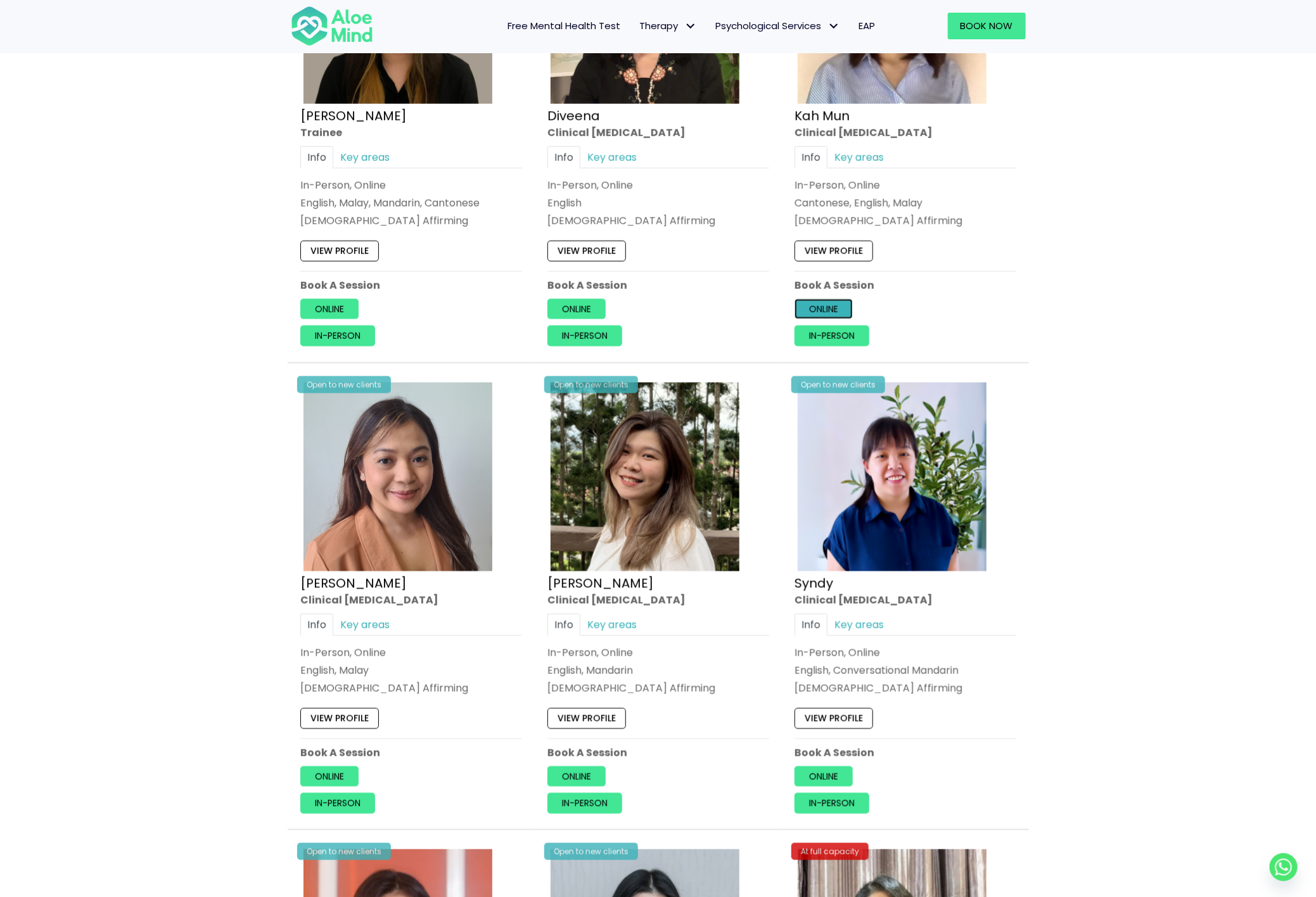
click at [815, 306] on link "Online" at bounding box center [824, 309] width 59 height 20
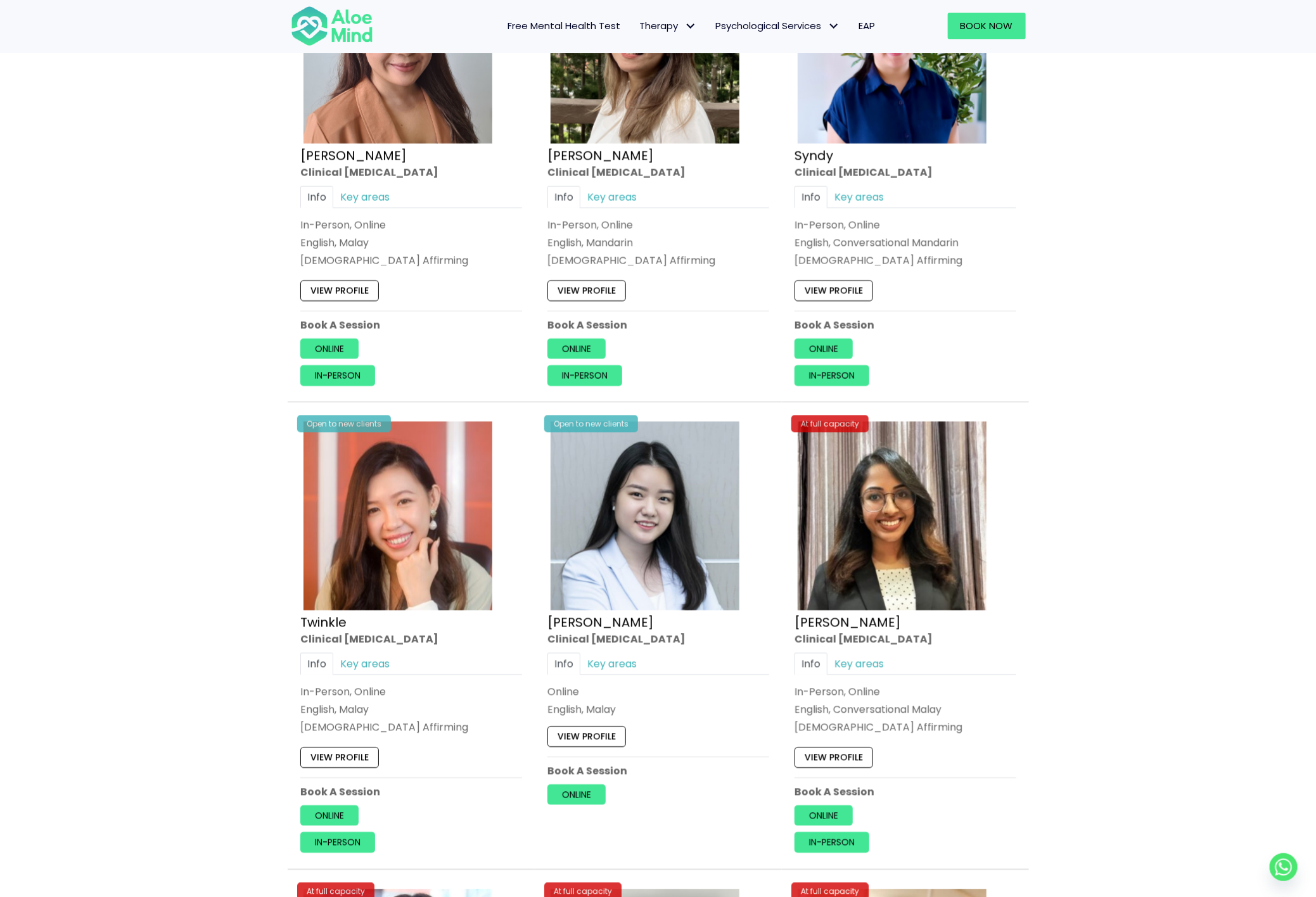
scroll to position [1256, 0]
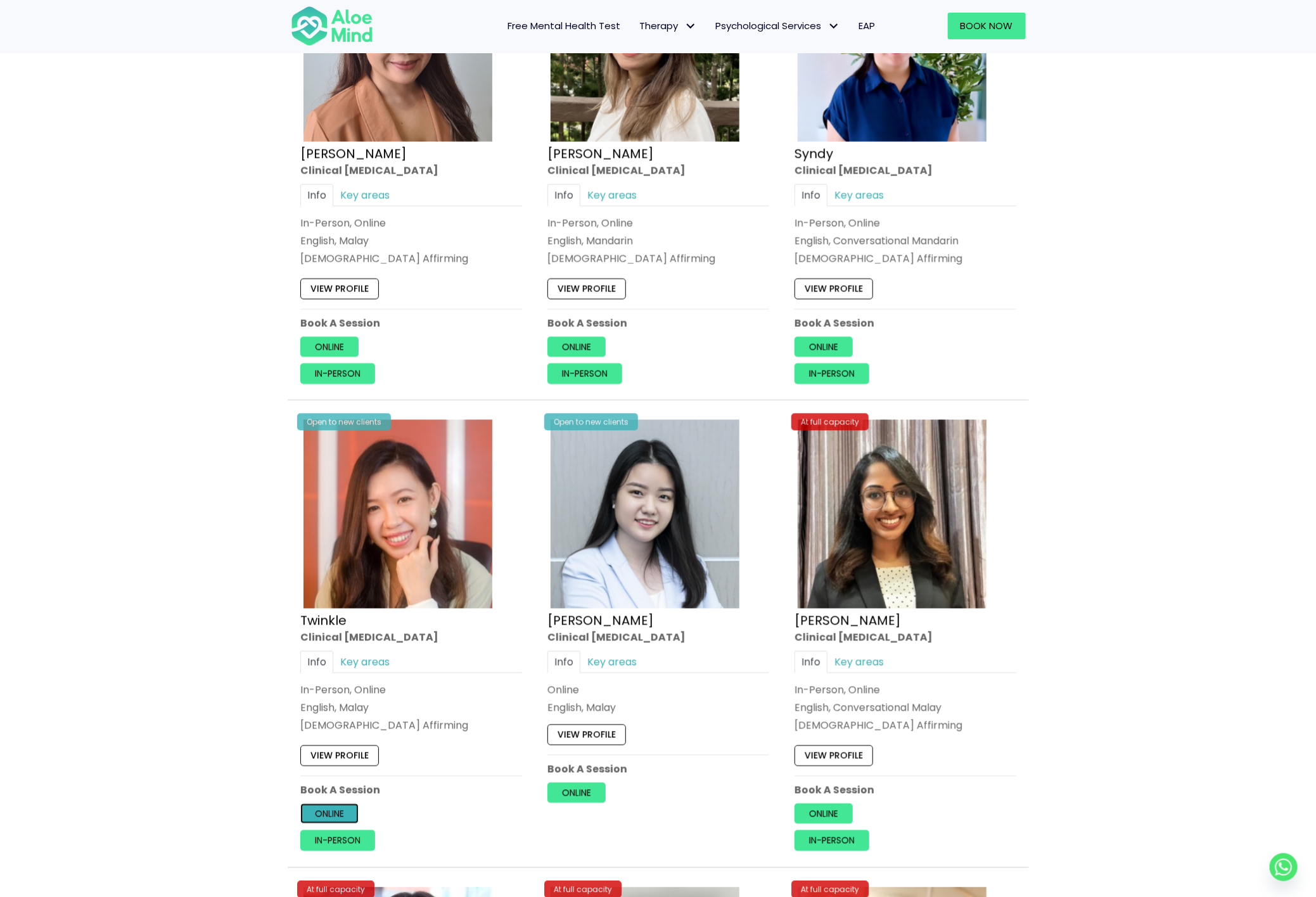
click at [327, 824] on link "Online" at bounding box center [330, 813] width 59 height 20
click at [591, 745] on link "View profile" at bounding box center [586, 735] width 79 height 20
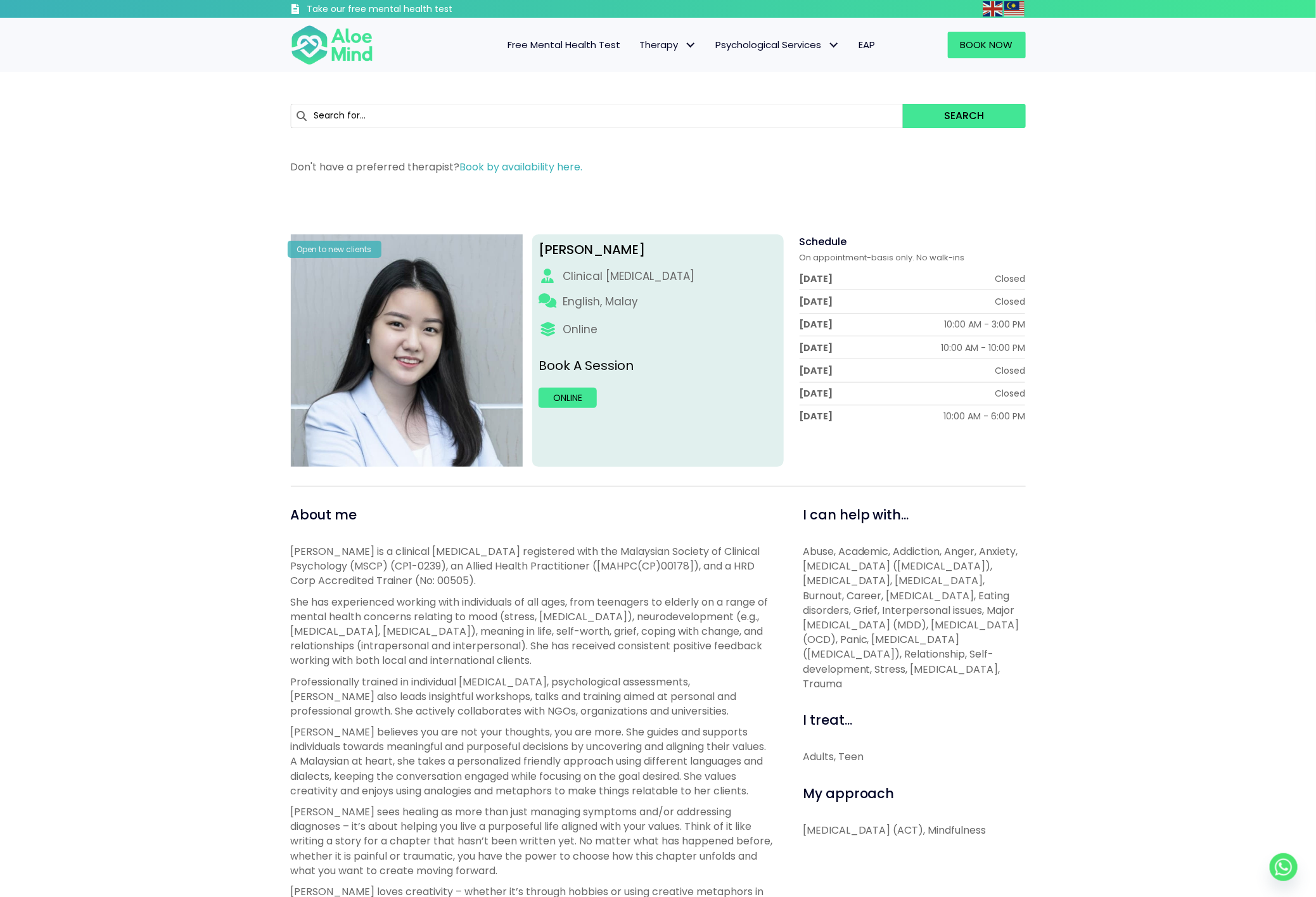
click at [97, 160] on div "Search Don't have a preferred therapist? Book by availability here." at bounding box center [658, 133] width 1316 height 121
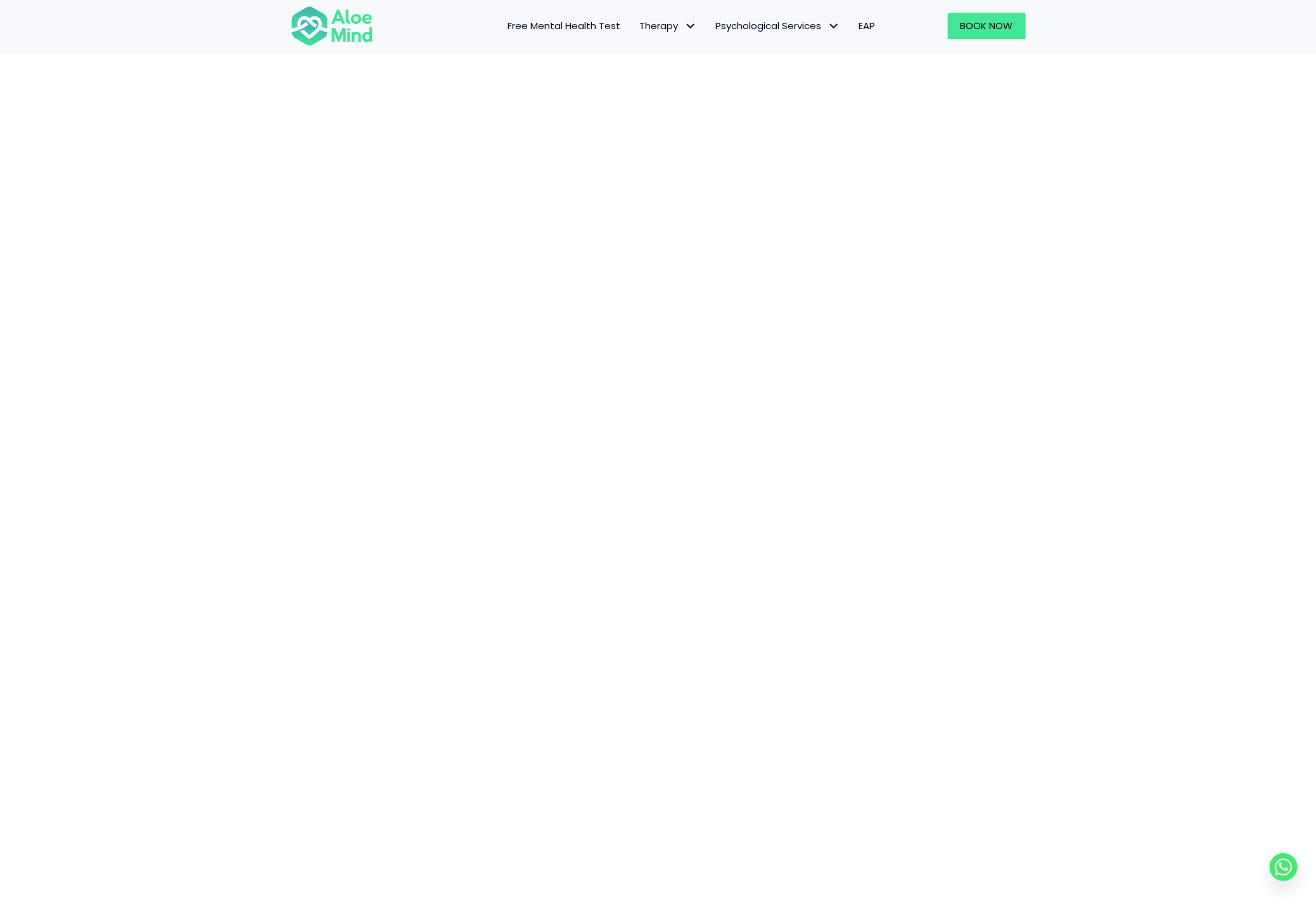
scroll to position [194, 0]
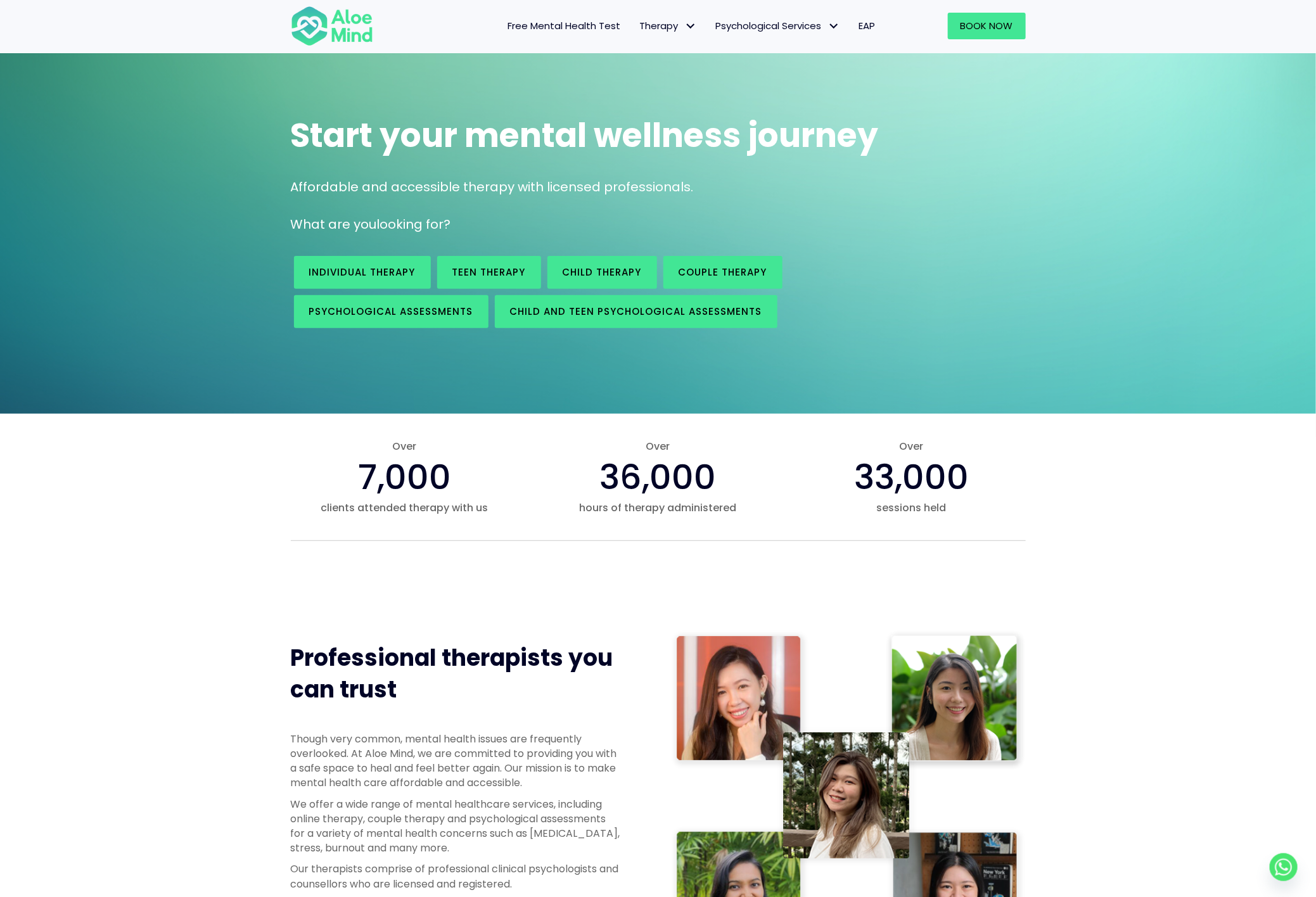
scroll to position [46, 0]
click at [983, 16] on link "Book Now" at bounding box center [986, 26] width 78 height 27
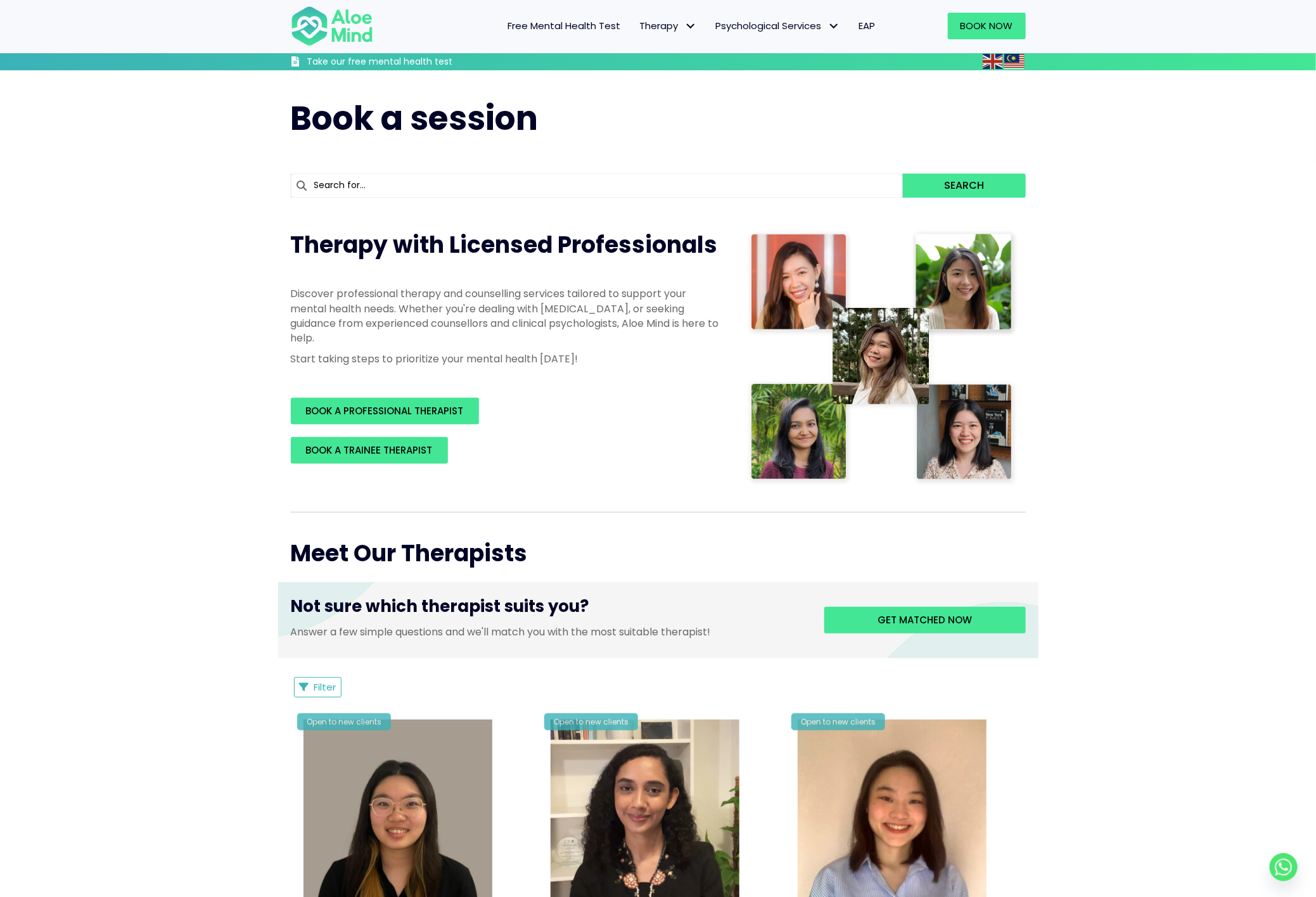
scroll to position [3768, 0]
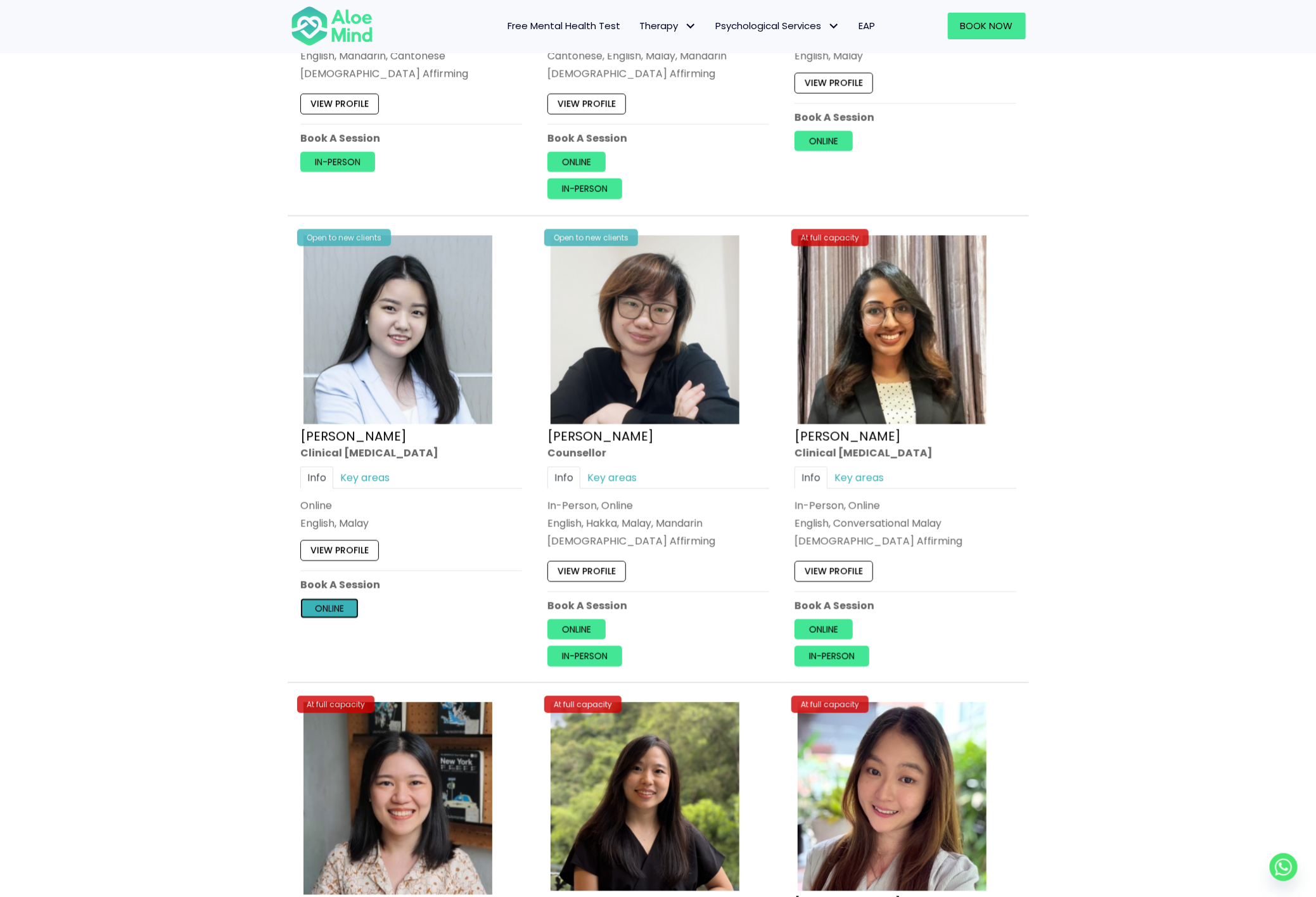
click at [338, 616] on link "Online" at bounding box center [330, 607] width 59 height 20
click at [344, 561] on link "View profile" at bounding box center [339, 549] width 79 height 20
